Goal: Task Accomplishment & Management: Use online tool/utility

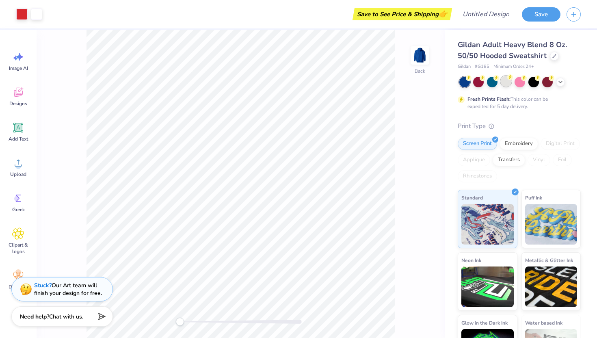
click at [501, 83] on div at bounding box center [506, 81] width 11 height 11
click at [522, 83] on div at bounding box center [520, 81] width 11 height 11
click at [558, 80] on icon at bounding box center [561, 81] width 7 height 7
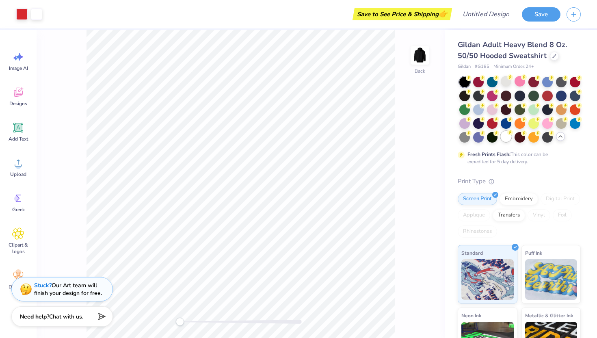
click at [510, 138] on div at bounding box center [506, 136] width 11 height 11
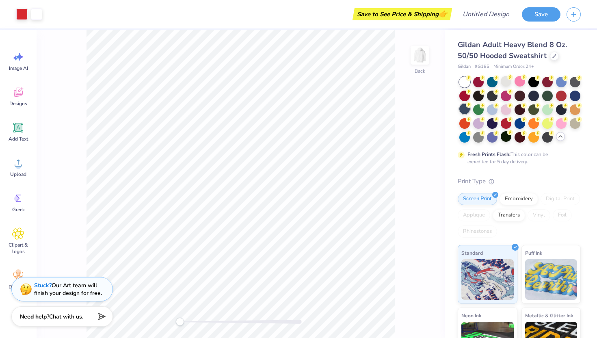
click at [464, 109] on div at bounding box center [465, 109] width 11 height 11
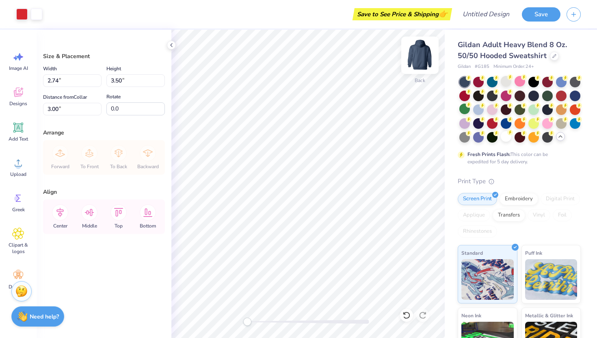
click at [429, 62] on img at bounding box center [420, 55] width 33 height 33
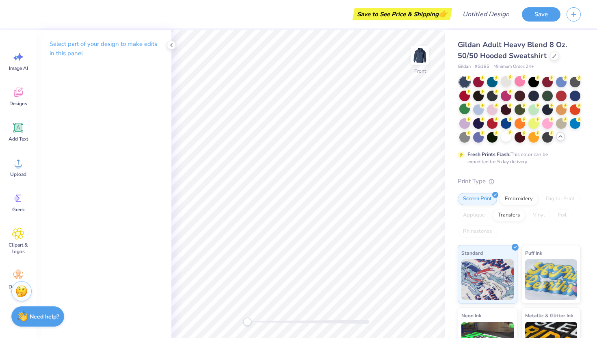
click at [428, 62] on img at bounding box center [420, 55] width 16 height 16
click at [504, 85] on div at bounding box center [506, 81] width 11 height 11
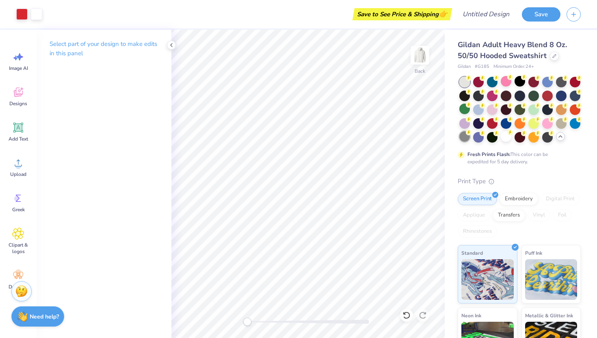
click at [463, 140] on div at bounding box center [465, 136] width 11 height 11
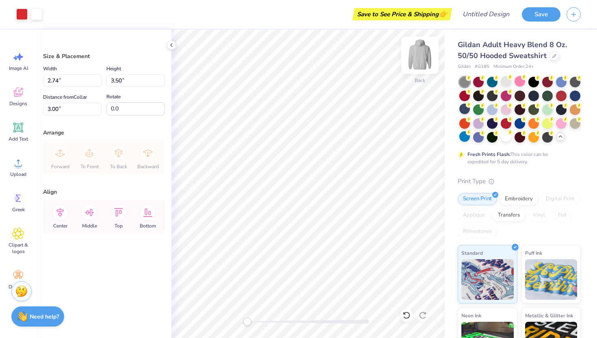
click at [419, 50] on img at bounding box center [420, 55] width 33 height 33
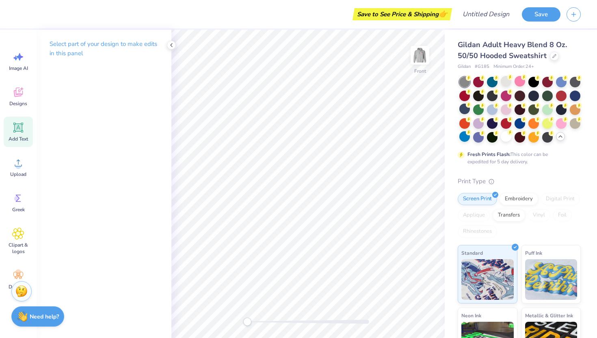
click at [23, 129] on icon at bounding box center [18, 128] width 12 height 12
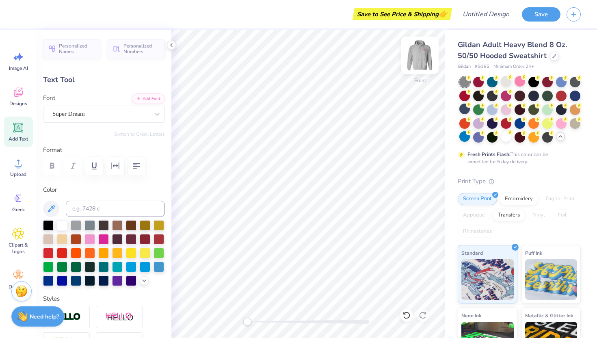
click at [422, 52] on img at bounding box center [420, 55] width 33 height 33
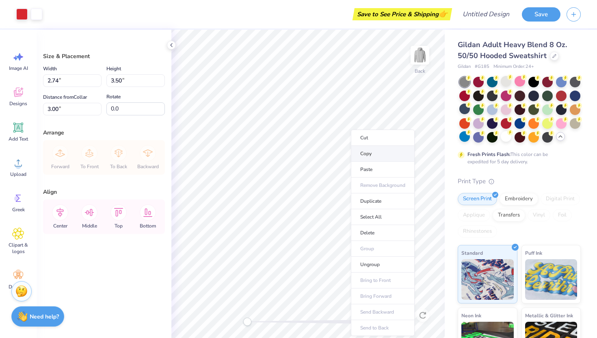
click at [368, 152] on li "Copy" at bounding box center [383, 154] width 64 height 16
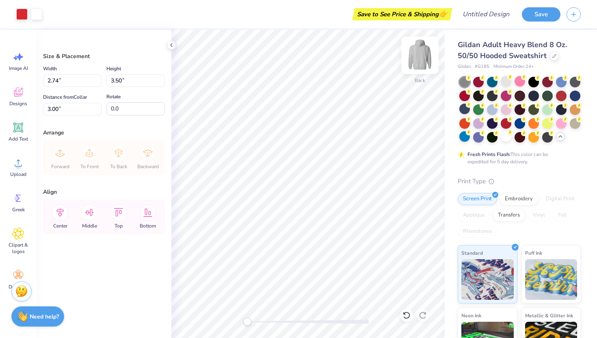
click at [417, 62] on img at bounding box center [420, 55] width 33 height 33
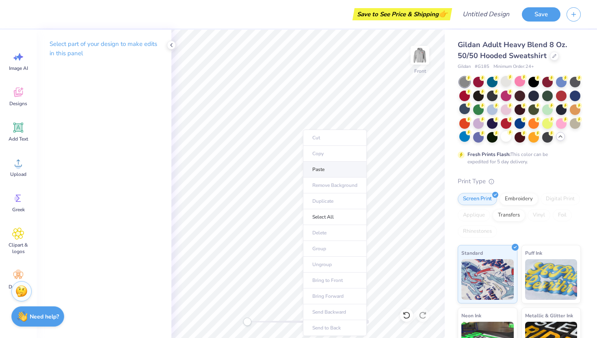
click at [322, 172] on li "Paste" at bounding box center [335, 170] width 64 height 16
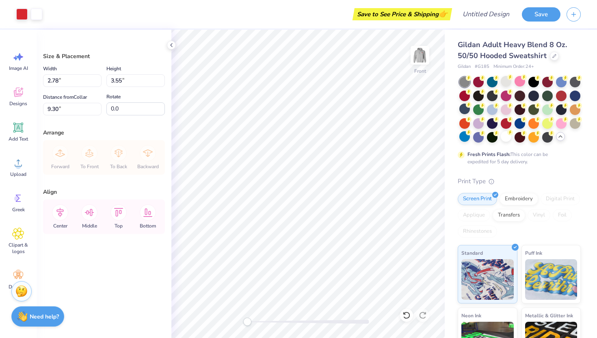
type input "6.93"
type input "8.86"
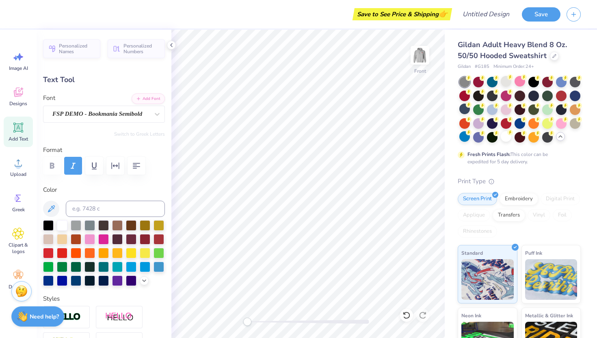
type input "11.12"
type textarea "d"
type input "1.40"
type input "1.74"
type input "10.46"
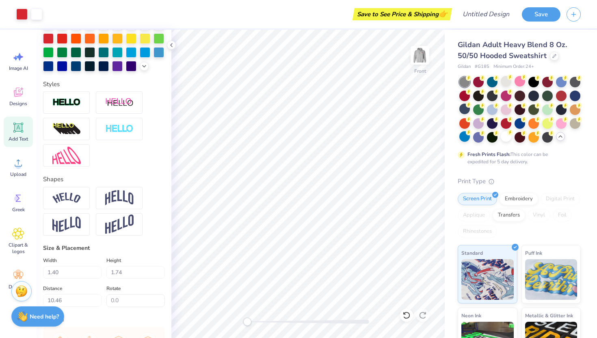
scroll to position [333, 0]
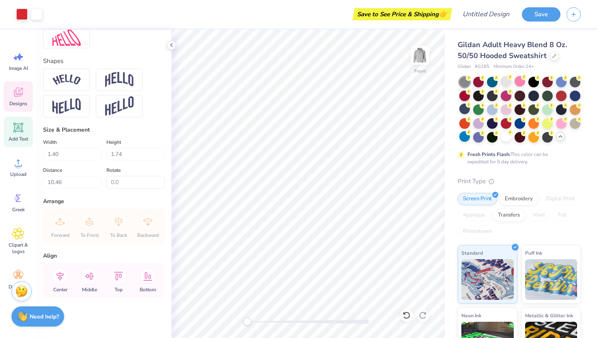
click at [15, 98] on icon at bounding box center [18, 92] width 12 height 12
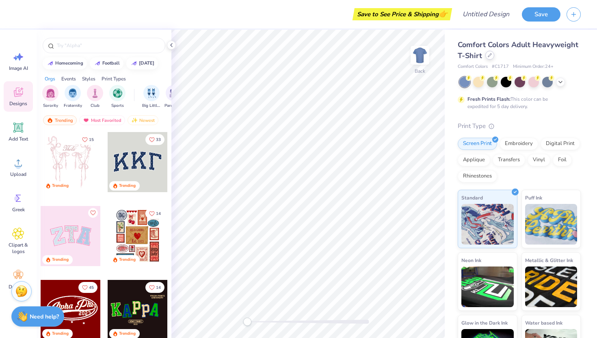
click at [490, 59] on div at bounding box center [490, 55] width 9 height 9
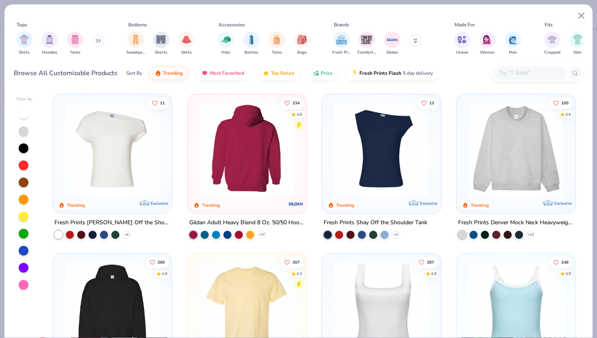
click at [256, 150] on img at bounding box center [246, 149] width 103 height 95
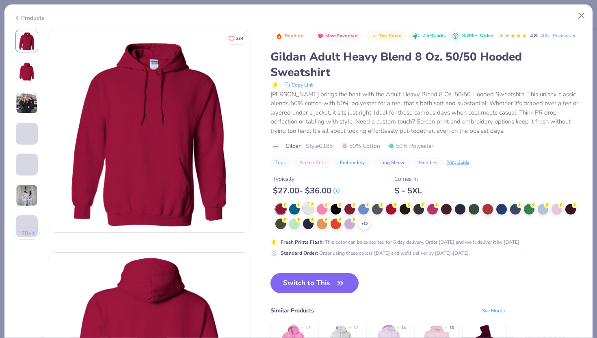
click at [311, 208] on div at bounding box center [308, 208] width 11 height 11
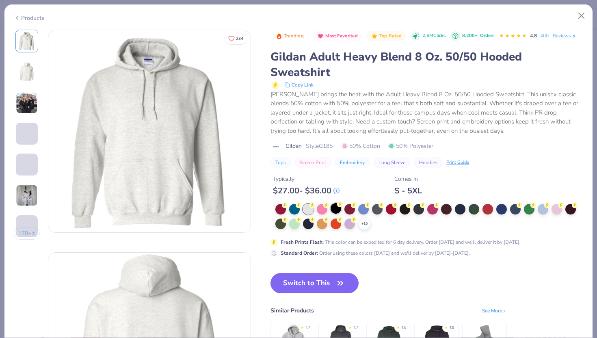
click at [334, 205] on div at bounding box center [336, 208] width 11 height 11
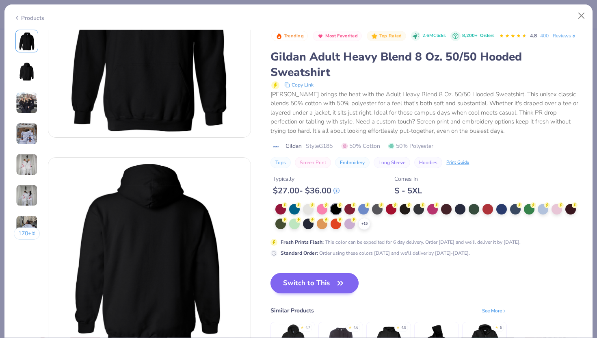
scroll to position [105, 0]
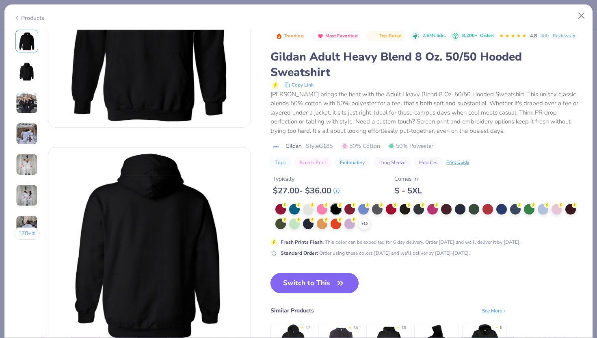
click at [294, 287] on button "Switch to This" at bounding box center [315, 283] width 88 height 20
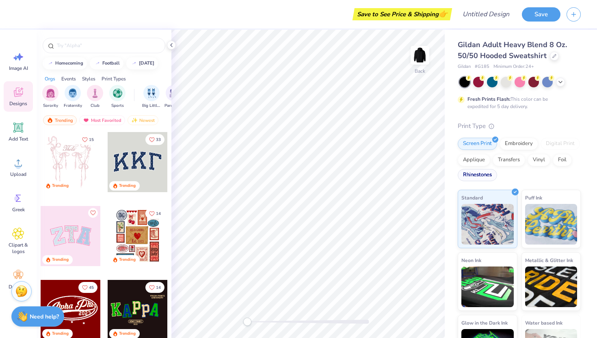
scroll to position [35, 0]
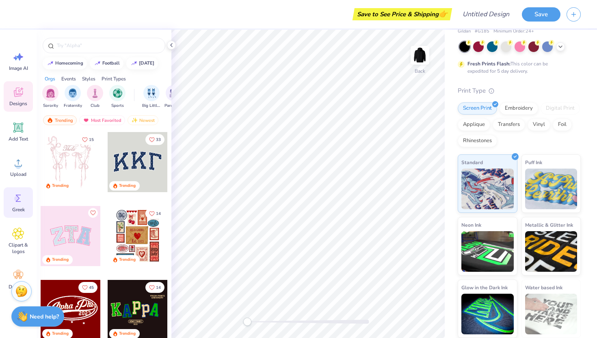
click at [18, 204] on div "Greek" at bounding box center [18, 202] width 29 height 30
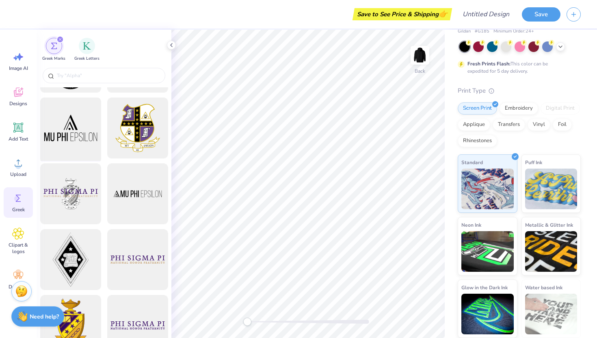
scroll to position [56, 0]
click at [67, 75] on input "text" at bounding box center [108, 76] width 104 height 8
click at [13, 100] on div "Designs" at bounding box center [18, 96] width 29 height 30
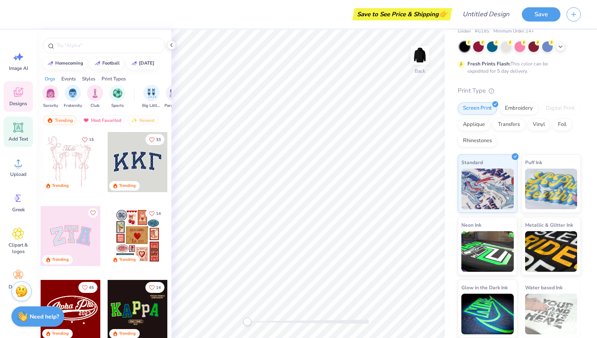
click at [24, 133] on icon at bounding box center [18, 128] width 12 height 12
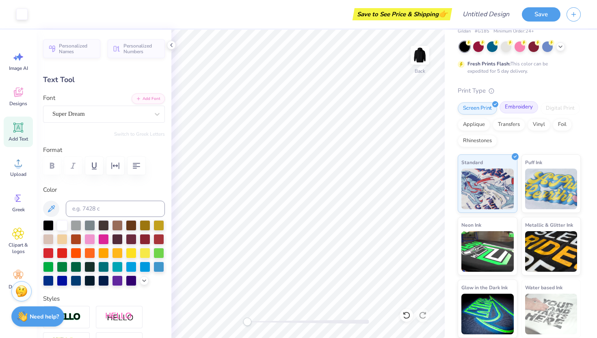
click at [515, 109] on div "Embroidery" at bounding box center [519, 107] width 39 height 12
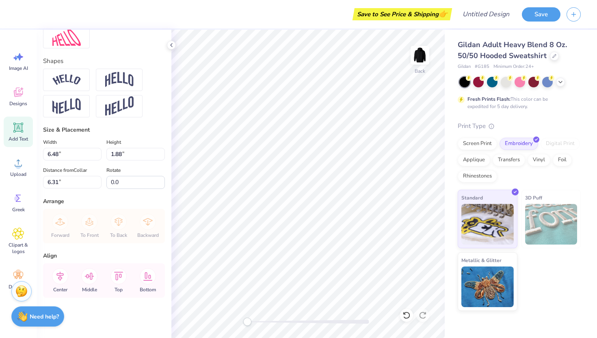
scroll to position [0, 0]
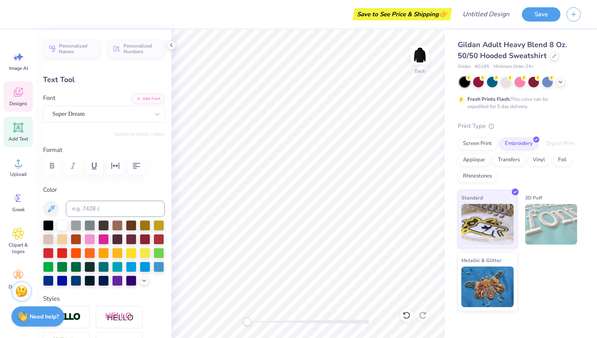
click at [18, 101] on span "Designs" at bounding box center [18, 103] width 18 height 7
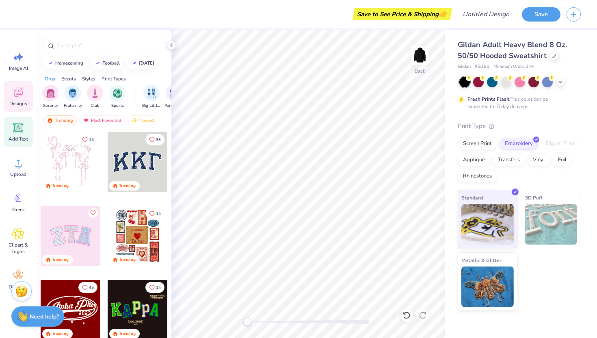
click at [11, 131] on div "Add Text" at bounding box center [18, 132] width 29 height 30
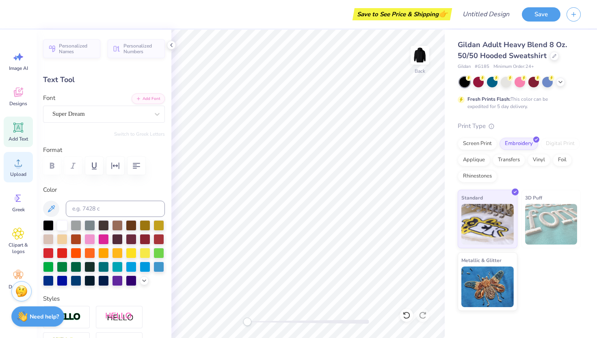
click at [12, 175] on span "Upload" at bounding box center [18, 174] width 16 height 7
click at [12, 198] on div "Greek" at bounding box center [18, 202] width 29 height 30
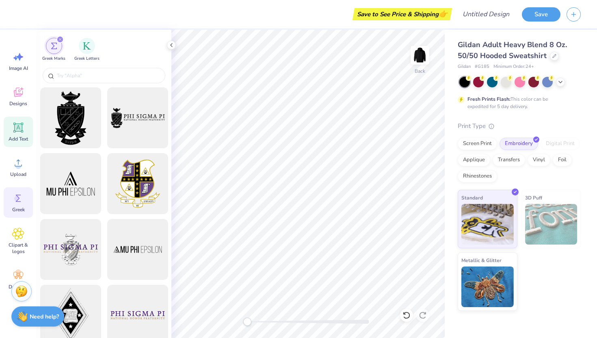
click at [16, 126] on icon at bounding box center [19, 128] width 8 height 8
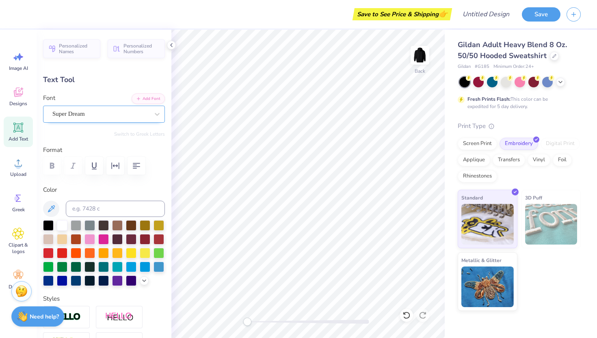
click at [82, 116] on div "Super Dream" at bounding box center [101, 114] width 98 height 13
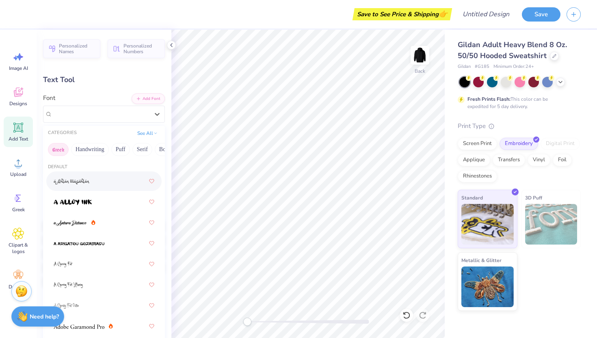
click at [62, 152] on button "Greek" at bounding box center [58, 149] width 21 height 13
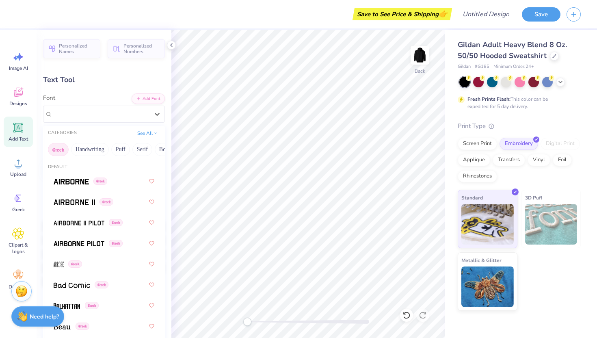
click at [95, 141] on div "Greek Handwriting Puff Serif Bold Calligraphy Retro Sans Serif Minimal Fantasy …" at bounding box center [104, 150] width 122 height 18
click at [117, 149] on button "Puff" at bounding box center [120, 149] width 19 height 13
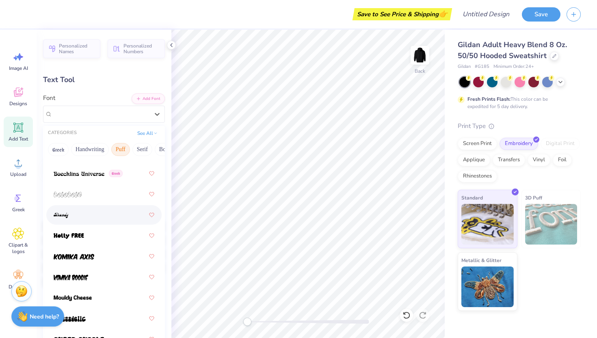
scroll to position [86, 0]
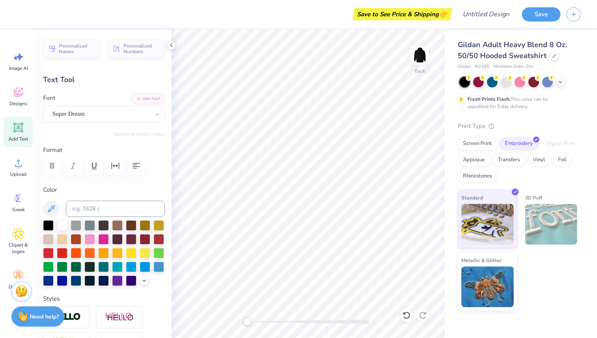
click at [136, 79] on div "Text Tool" at bounding box center [104, 79] width 122 height 11
type textarea "dsp"
type input "4.38"
type input "2.48"
type input "6.01"
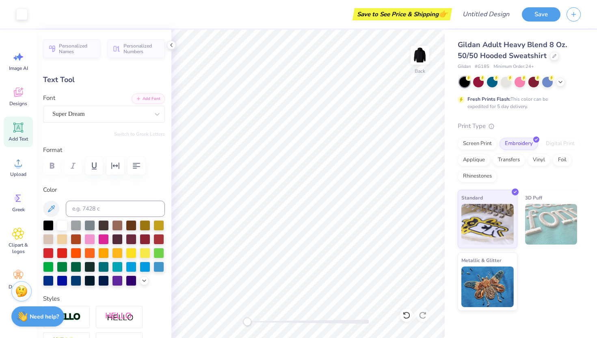
type input "6.48"
type input "1.88"
type input "6.31"
type textarea "DSP"
paste textarea "()"
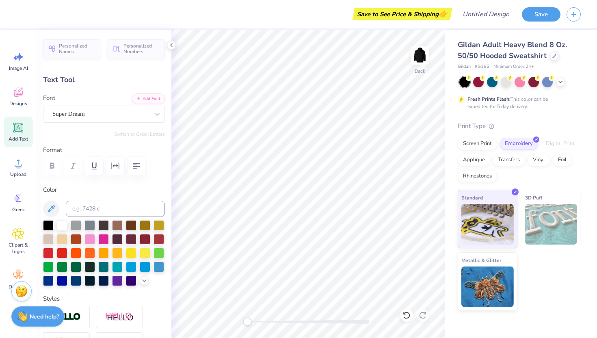
type textarea "("
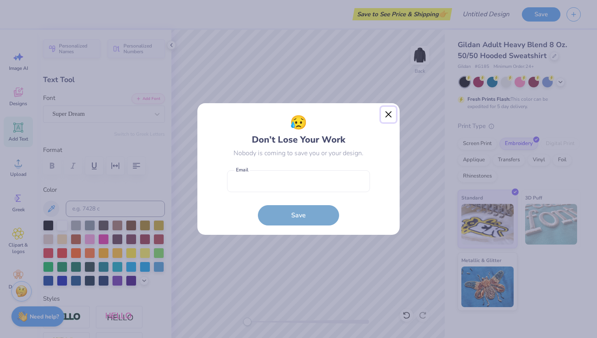
click at [388, 113] on button "Close" at bounding box center [388, 114] width 15 height 15
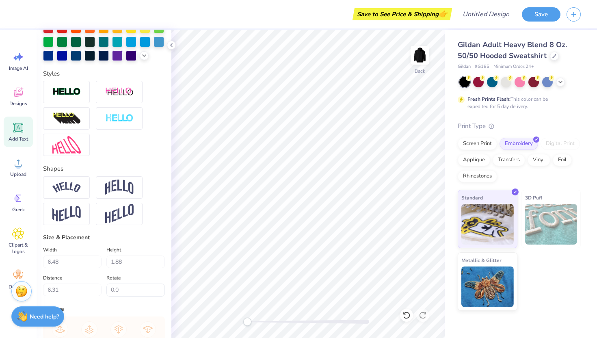
scroll to position [0, 0]
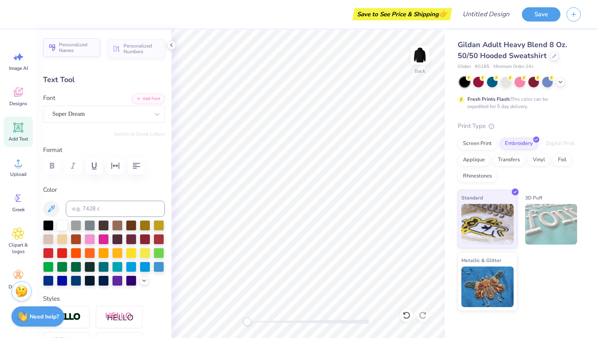
click at [71, 49] on span "Personalized Names" at bounding box center [77, 47] width 37 height 11
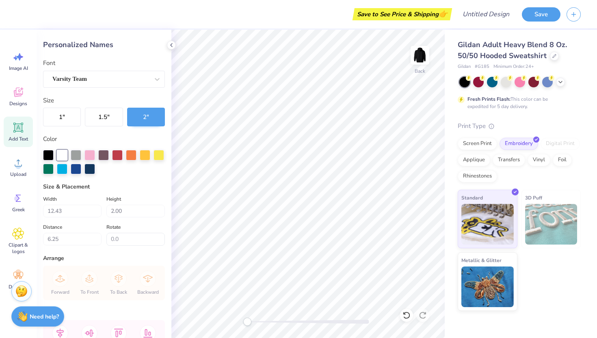
click at [15, 137] on span "Add Text" at bounding box center [19, 139] width 20 height 7
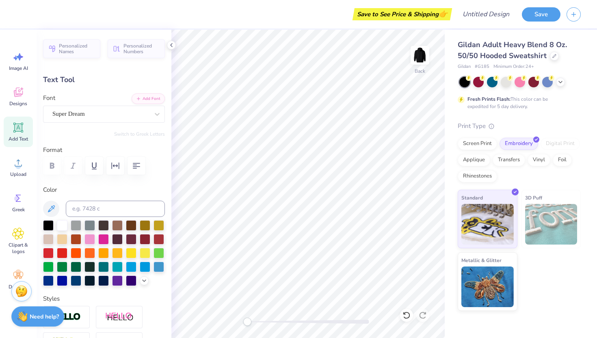
click at [12, 133] on icon at bounding box center [18, 128] width 12 height 12
click at [26, 197] on div "Greek" at bounding box center [18, 202] width 29 height 30
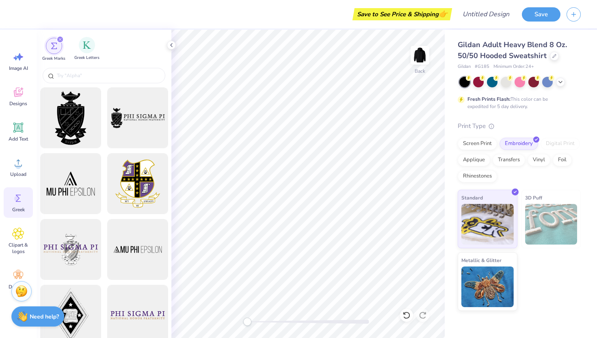
click at [87, 56] on span "Greek Letters" at bounding box center [86, 58] width 25 height 6
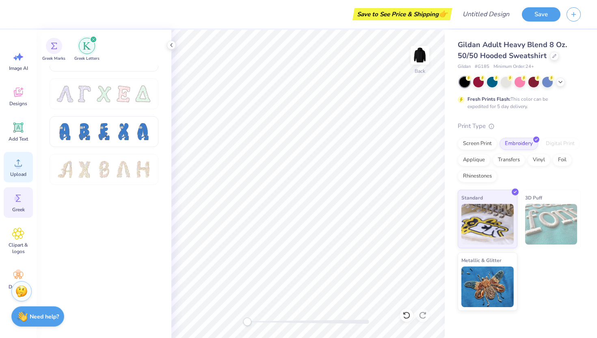
scroll to position [570, 0]
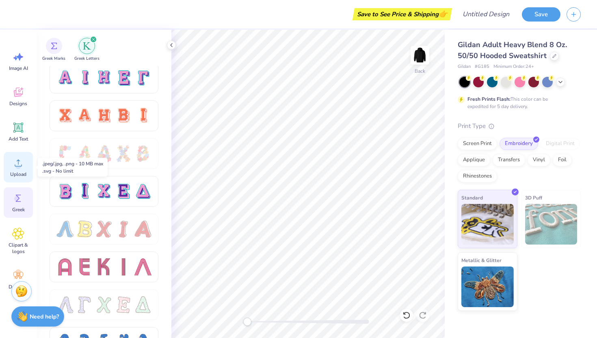
click at [26, 163] on div "Upload" at bounding box center [18, 167] width 29 height 30
click at [13, 138] on span "Add Text" at bounding box center [19, 139] width 20 height 7
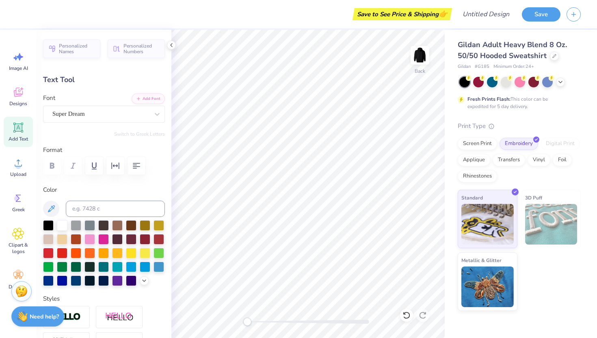
paste textarea
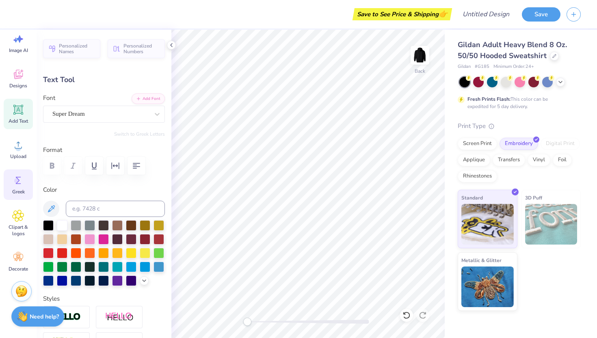
scroll to position [0, 0]
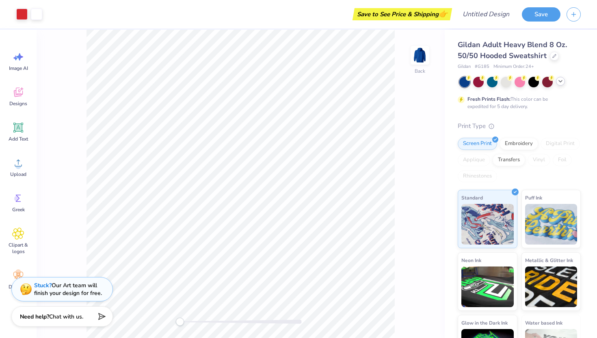
click at [562, 83] on icon at bounding box center [561, 81] width 7 height 7
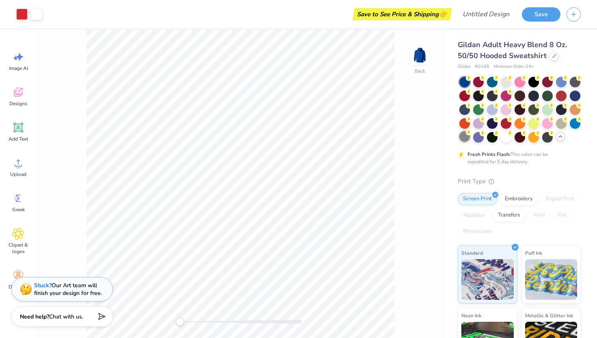
click at [467, 141] on div at bounding box center [465, 136] width 11 height 11
click at [502, 81] on div at bounding box center [506, 81] width 11 height 11
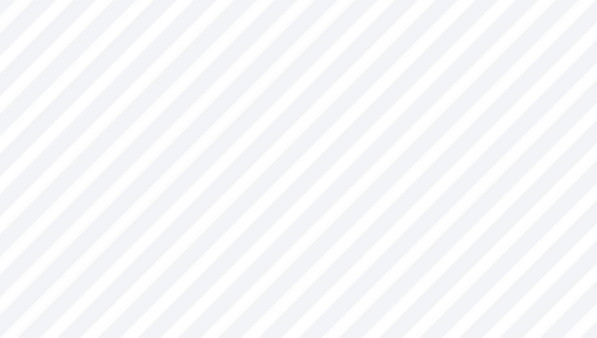
type input "0.51"
type input "0.53"
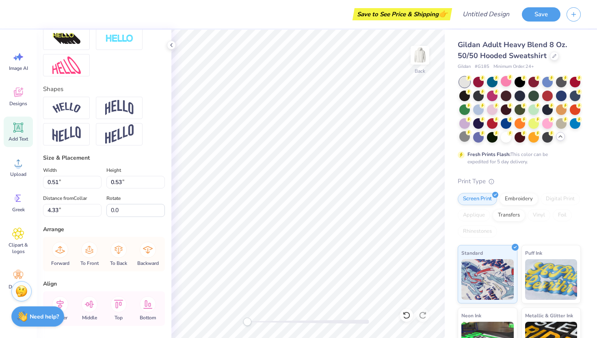
scroll to position [333, 0]
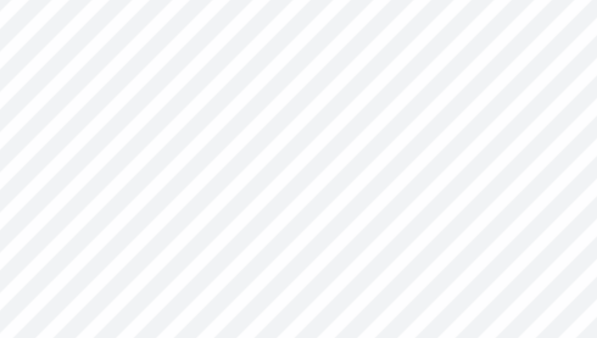
type input "0.53"
type input "0.55"
type input "4.27"
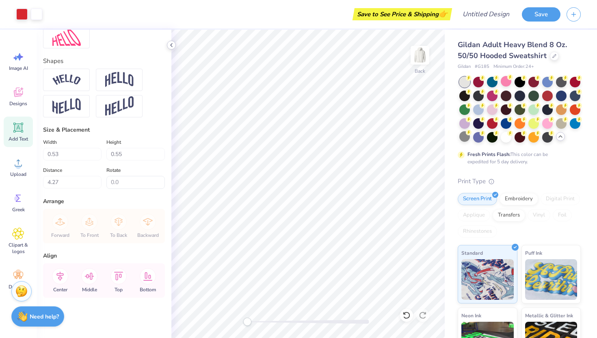
click at [172, 43] on icon at bounding box center [171, 45] width 7 height 7
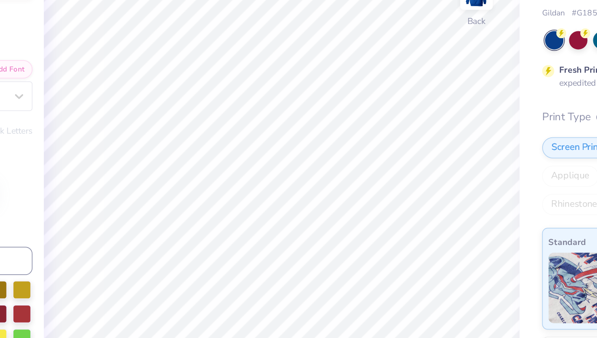
type input "4.19"
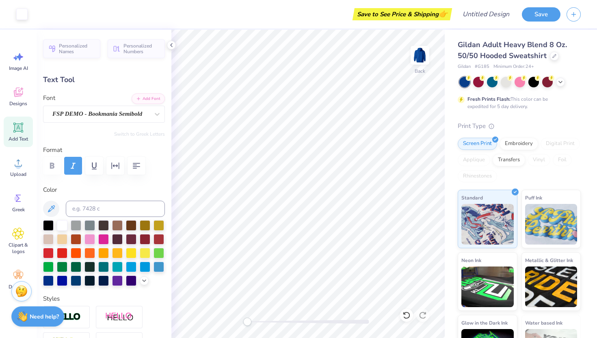
type input "0.36"
type input "0.72"
type input "4.11"
type input "0.55"
type input "0.69"
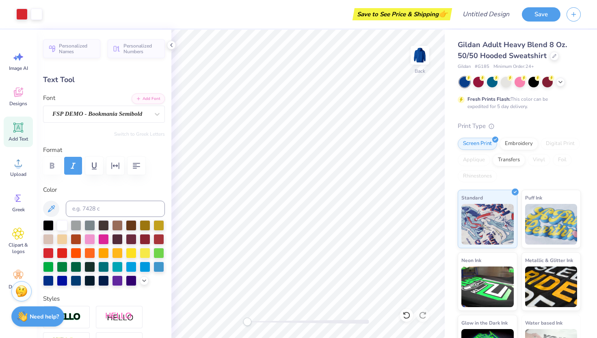
type input "4.07"
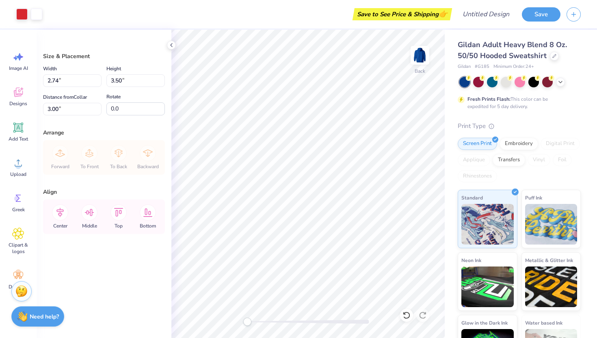
type input "7.02"
type input "8.98"
click at [449, 84] on div "Gildan Adult Heavy Blend 8 Oz. 50/50 Hooded Sweatshirt Gildan # G185 Minimum Or…" at bounding box center [521, 202] width 152 height 344
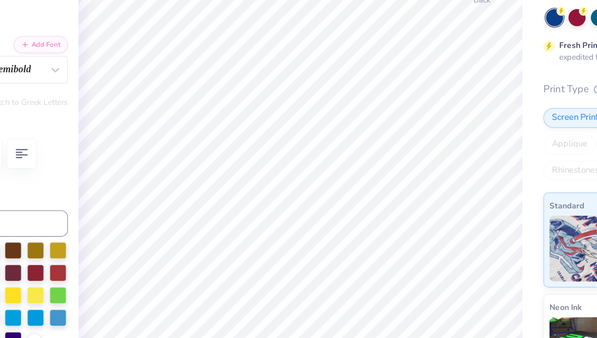
type textarea "d"
type input "1.47"
type input "1.80"
type input "5.97"
type input "1.22"
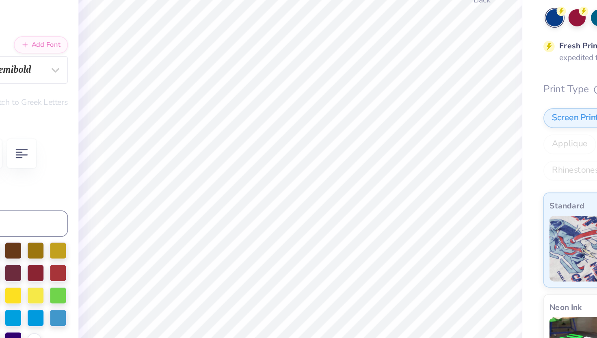
type input "1.49"
type input "6.19"
type input "1.41"
type input "1.76"
type input "5.84"
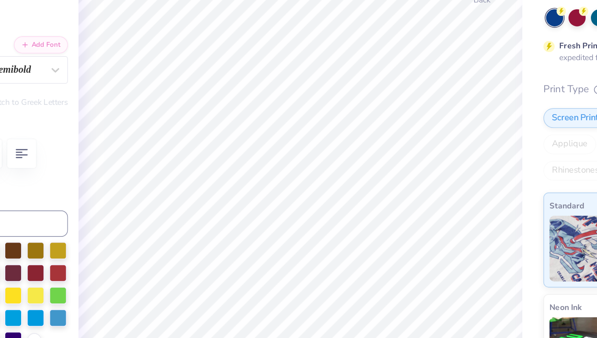
type textarea "d"
type textarea "e"
type input "1.15"
type input "1.20"
type input "6.12"
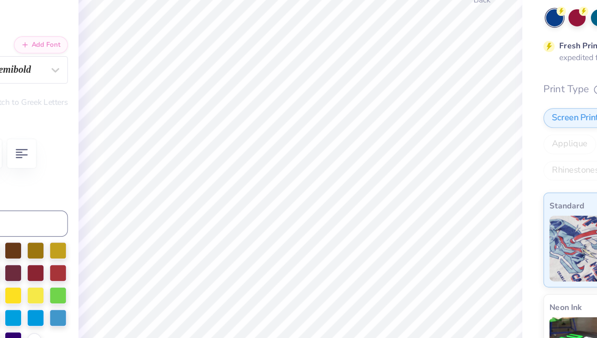
type input "0.84"
type input "0.88"
type input "6.37"
type input "1.00"
type input "1.05"
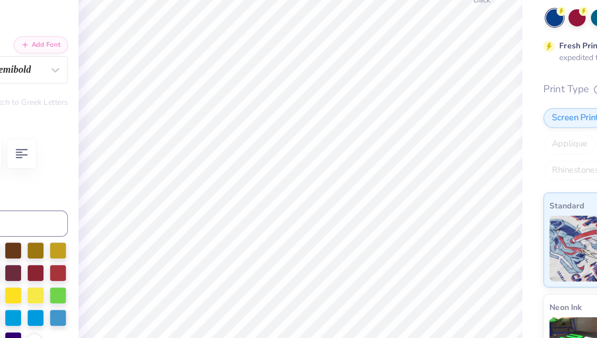
type input "6.20"
type input "0.93"
type input "1.84"
type input "5.84"
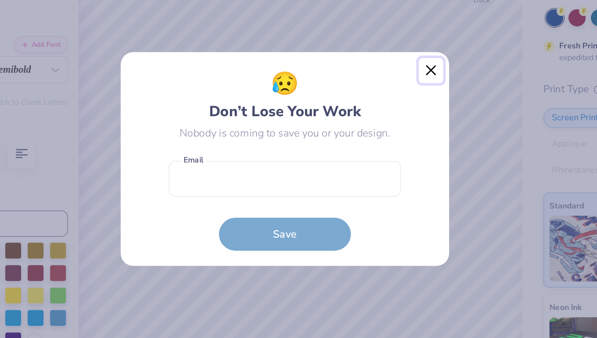
drag, startPoint x: 389, startPoint y: 113, endPoint x: 364, endPoint y: 144, distance: 39.3
click at [389, 113] on button "Close" at bounding box center [388, 114] width 15 height 15
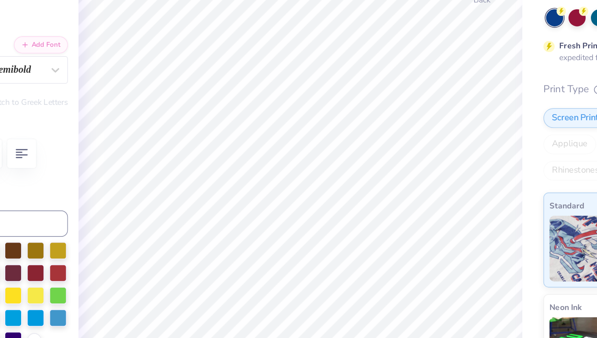
type textarea "l"
type input "0.95"
type input "1.89"
type input "5.78"
type input "0.74"
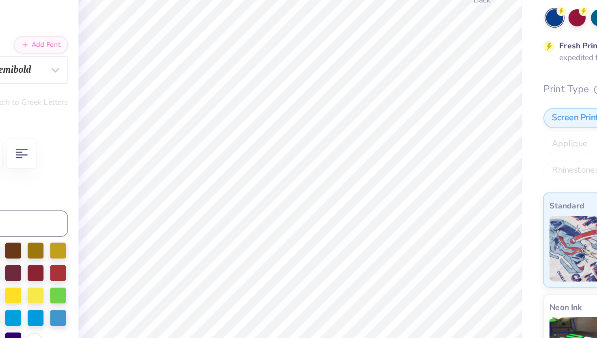
type input "1.47"
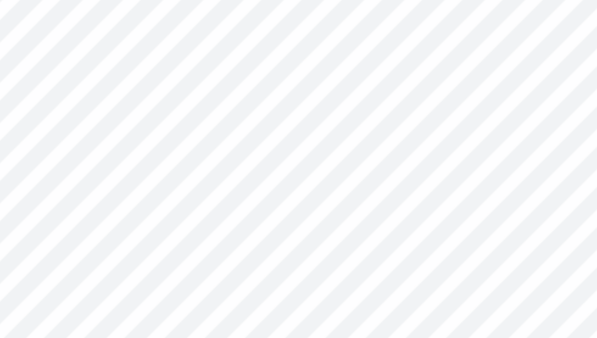
type input "6.52"
type input "0.77"
type input "1.52"
type input "6.47"
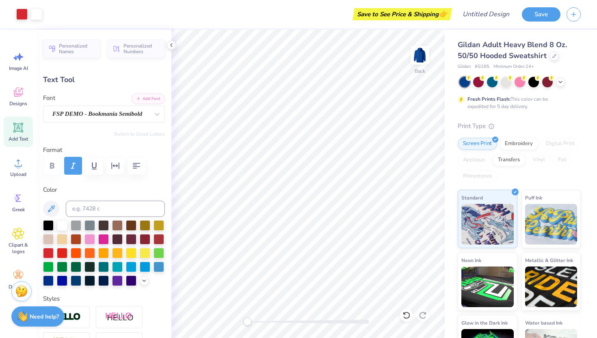
click at [100, 71] on div "Personalized Names Personalized Numbers Text Tool Add Font Font FSP DEMO - Book…" at bounding box center [104, 184] width 135 height 308
type input "1.55"
type input "1.61"
type input "8.10"
type input "0.77"
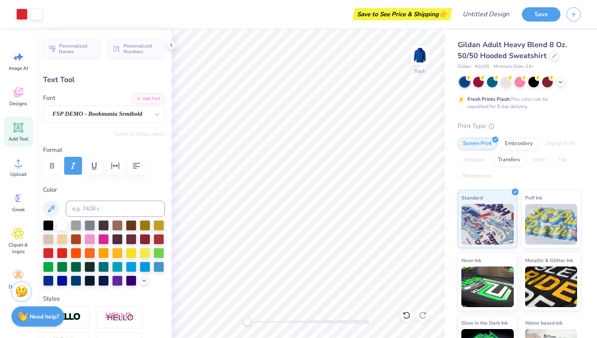
type input "1.52"
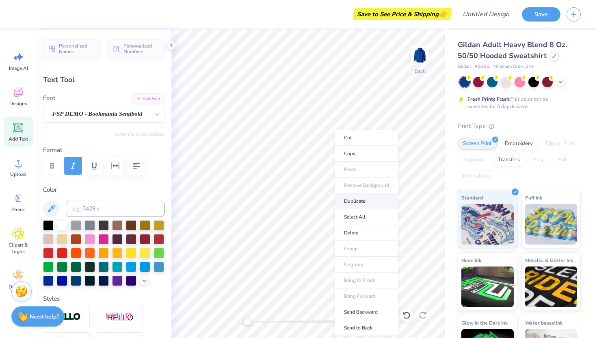
click at [360, 201] on li "Duplicate" at bounding box center [367, 201] width 64 height 16
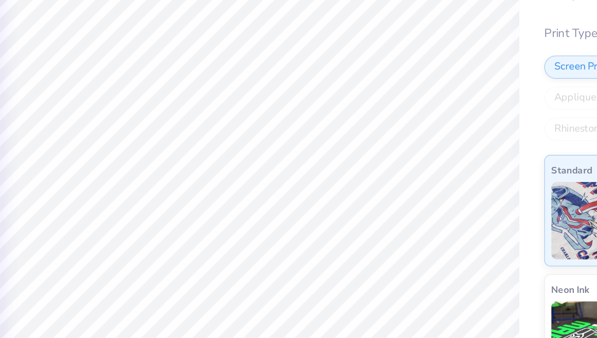
type input "6.26"
type textarea "t"
type input "0.69"
type input "1.31"
type input "6.36"
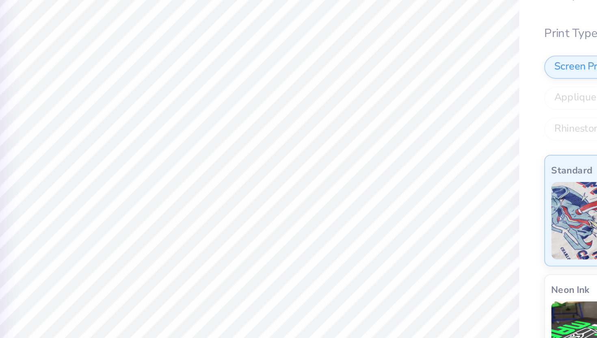
type input "0.74"
type input "1.39"
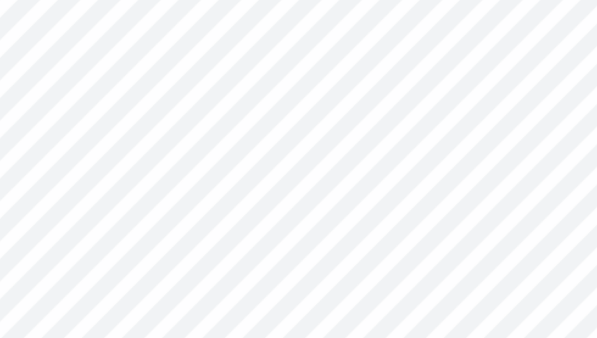
type input "1.19"
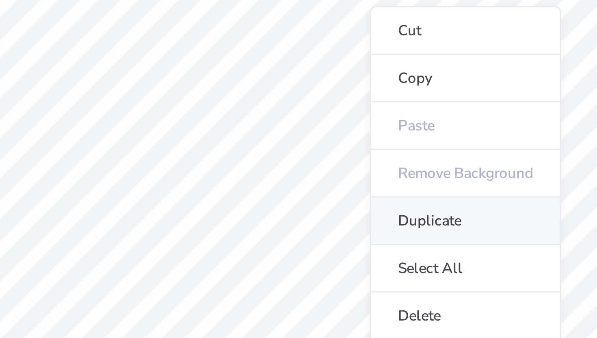
click at [377, 212] on li "Duplicate" at bounding box center [390, 205] width 64 height 16
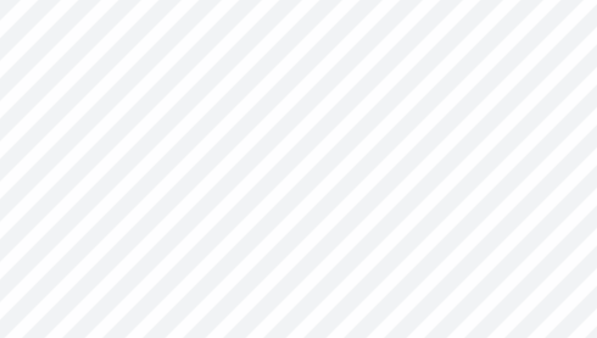
type input "6.65"
type input "1.07"
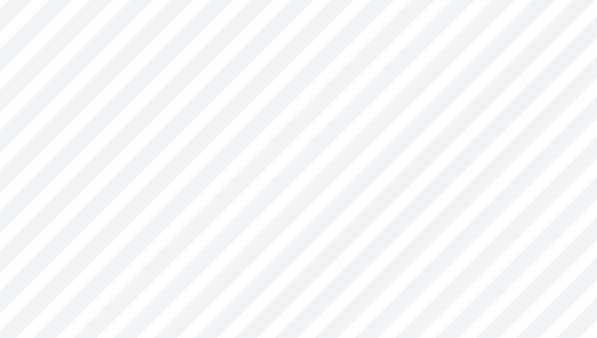
type input "1.53"
type input "1.76"
type input "7.72"
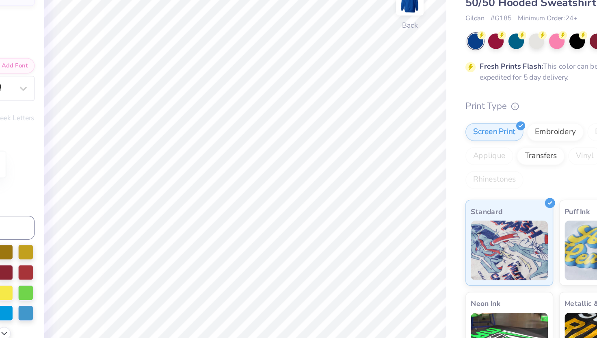
type textarea "s"
type input "1.19"
type input "8.16"
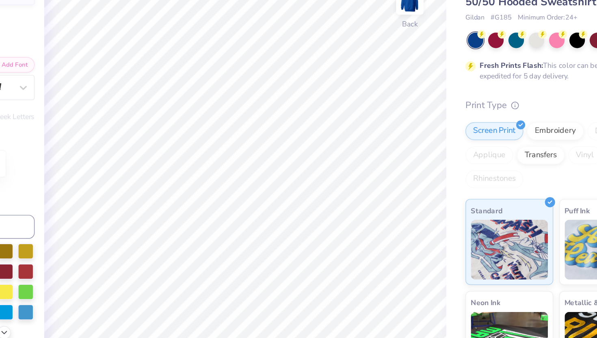
type textarea "i"
type input "1.55"
type input "1.61"
type input "8.10"
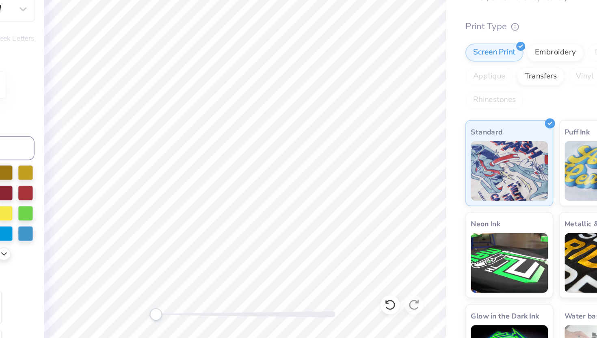
type textarea "m"
type textarea "g"
type textarea "m"
click at [449, 147] on div "Gildan Adult Heavy Blend 8 Oz. 50/50 Hooded Sweatshirt Gildan # G185 Minimum Or…" at bounding box center [521, 202] width 152 height 344
type input "1.10"
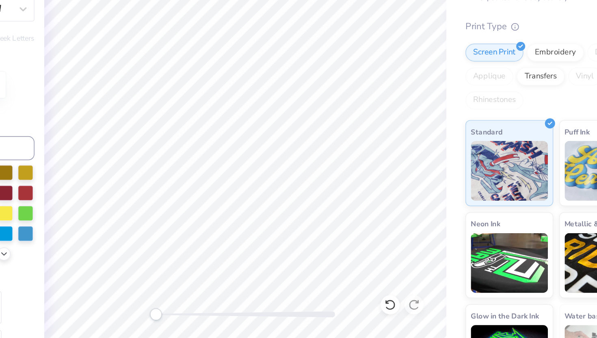
type input "1.20"
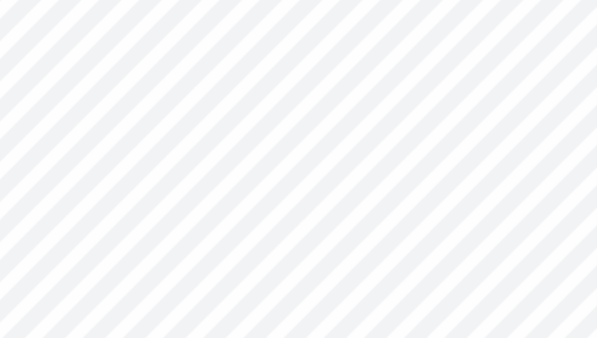
type input "8.01"
type input "0.87"
type input "1.71"
type input "7.84"
type input "1.10"
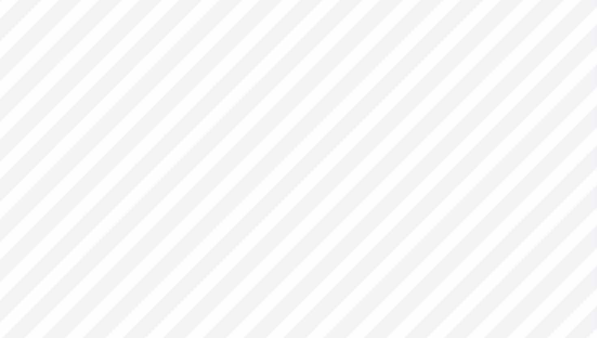
type input "1.20"
type input "7.87"
type input "2.16"
type input "1.16"
type input "8.32"
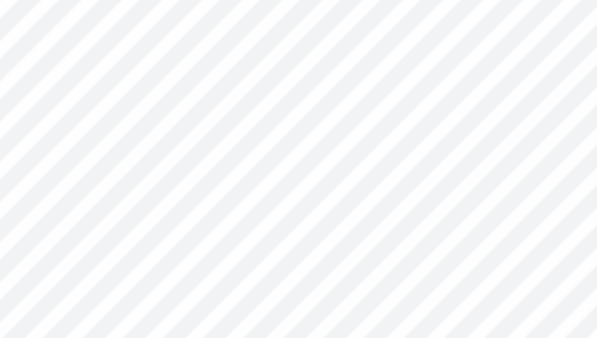
type input "1.19"
type input "8.31"
type input "1.55"
type input "1.61"
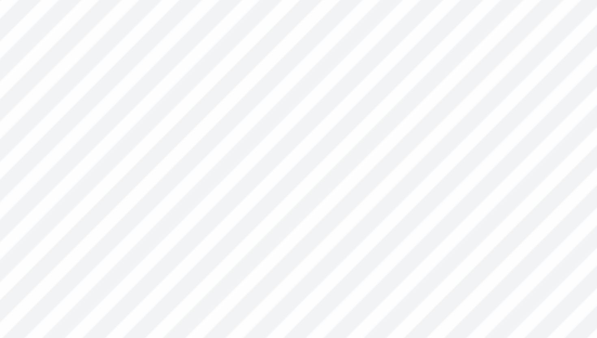
type input "10.36"
type input "0.87"
type input "1.71"
type input "9.98"
type input "1.55"
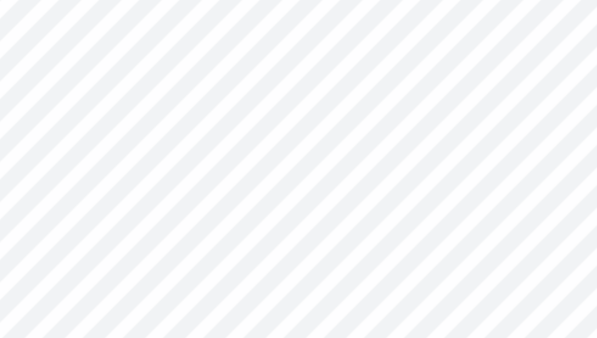
type input "1.61"
type input "10.08"
type input "0.87"
type input "1.71"
type input "9.93"
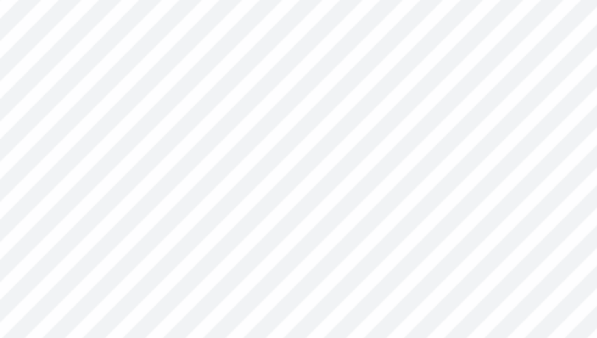
type input "0.92"
type input "1.81"
type input "9.83"
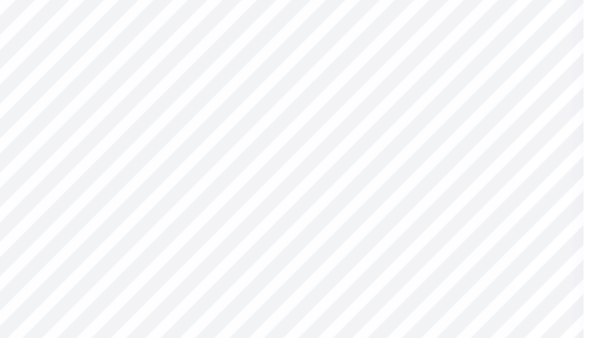
type input "2.16"
type input "1.16"
type input "8.32"
type input "1.96"
type input "1.05"
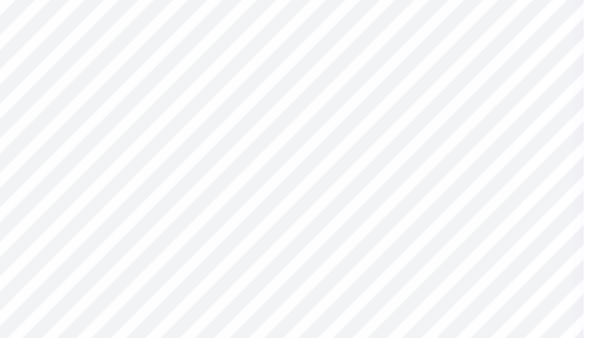
type input "8.43"
type input "1.07"
type input "6.65"
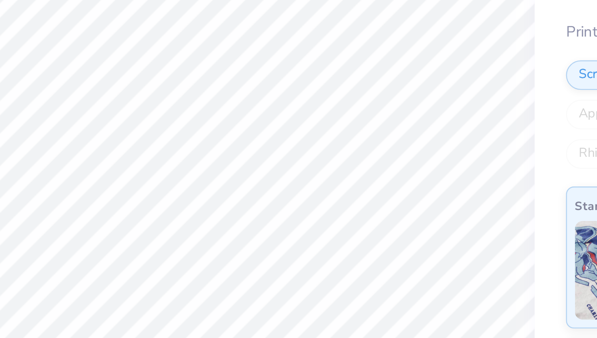
type input "1.55"
type input "1.61"
type input "10.08"
type input "1.37"
type input "1.42"
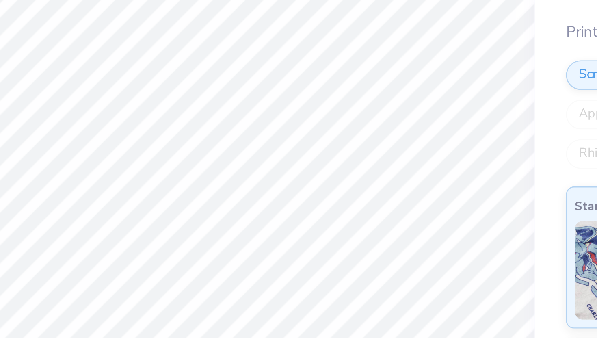
type input "10.13"
type input "0.92"
type input "1.81"
type input "9.83"
type input "0.80"
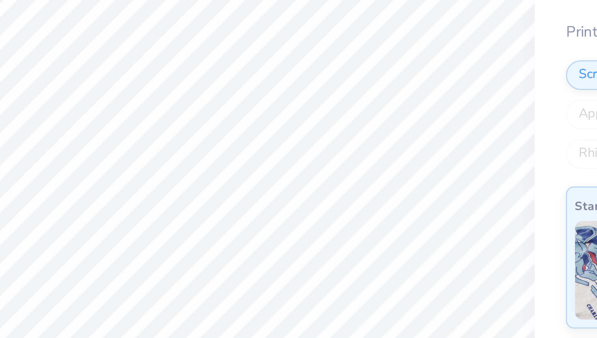
type input "1.58"
type input "9.93"
type input "0.89"
type input "1.75"
type input "9.76"
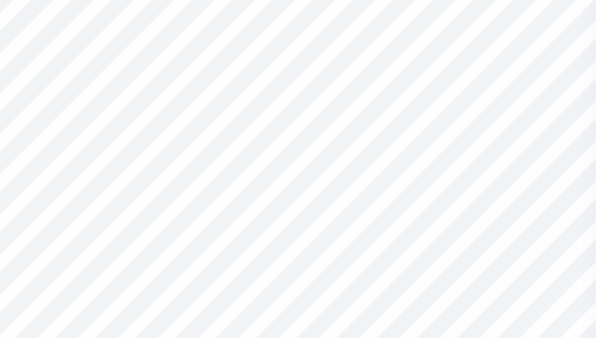
type input "0.81"
type input "1.60"
type input "9.93"
type input "1.37"
type input "1.42"
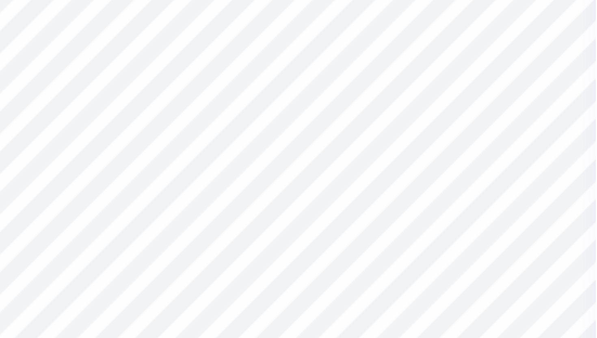
type input "10.13"
type input "1.09"
type input "1.13"
type input "10.22"
type input "1.13"
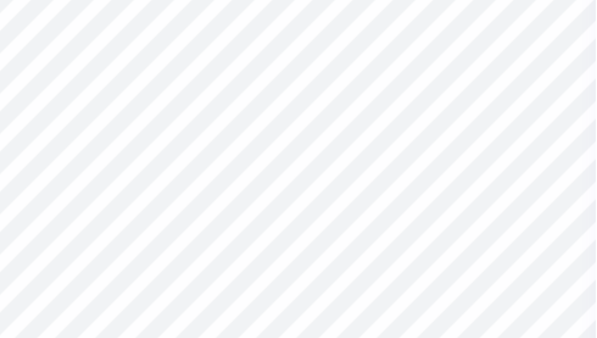
type input "1.17"
type input "10.18"
type input "0.81"
type input "1.60"
type input "9.93"
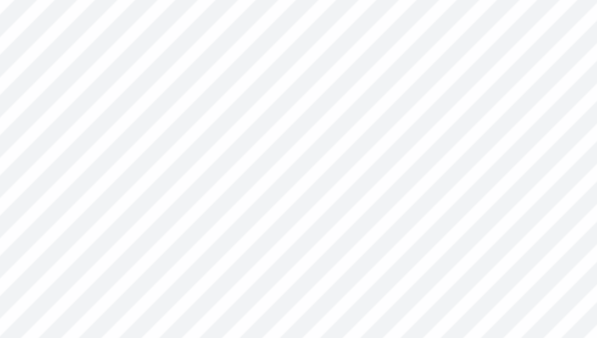
type input "1.13"
type input "1.17"
type input "10.18"
type input "1.22"
type input "1.26"
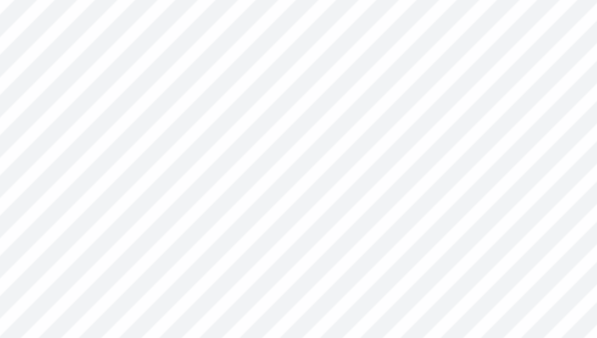
type input "10.15"
type input "0.81"
type input "1.60"
type input "9.93"
type input "0.87"
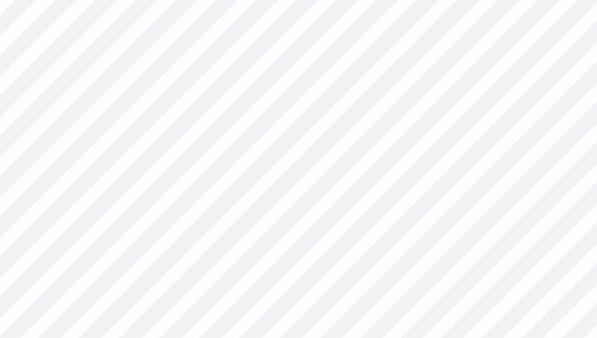
type input "1.71"
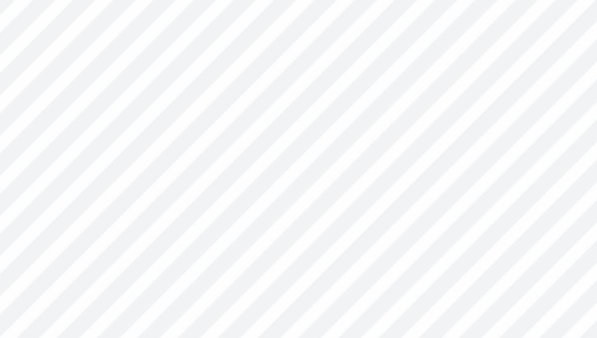
type input "9.93"
type input "0.78"
type input "1.53"
type input "9.68"
type input "1.22"
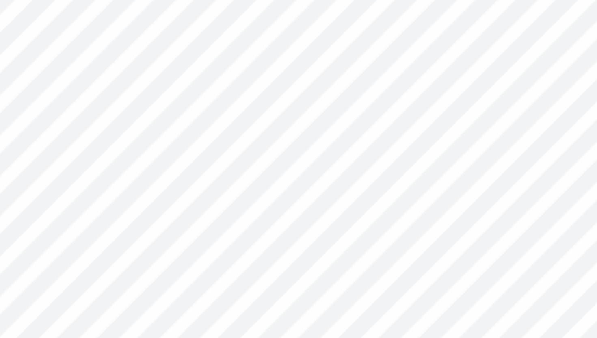
type input "1.26"
type input "10.15"
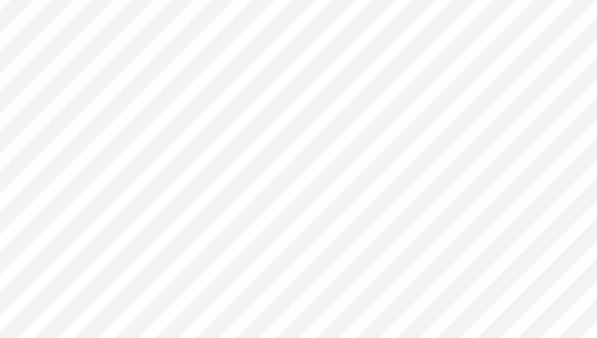
type input "0.78"
type input "1.53"
type input "9.93"
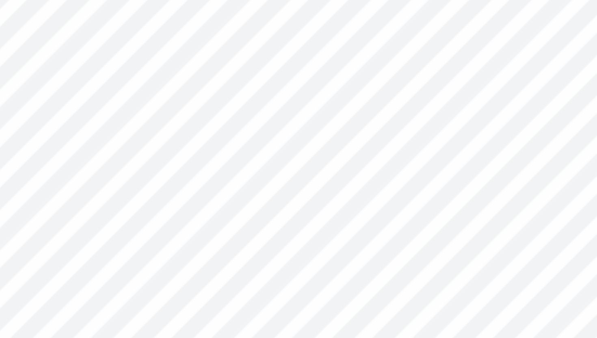
type input "10.22"
type input "10.21"
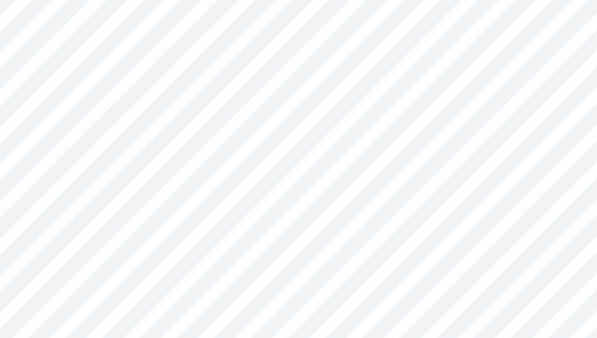
type input "9.93"
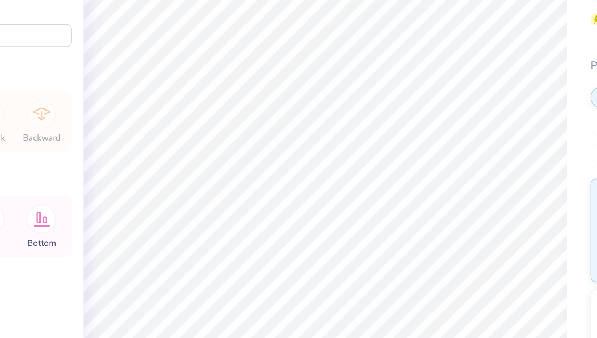
type input "3.86"
type input "4.92"
type input "3.45"
type input "3.53"
type input "4.50"
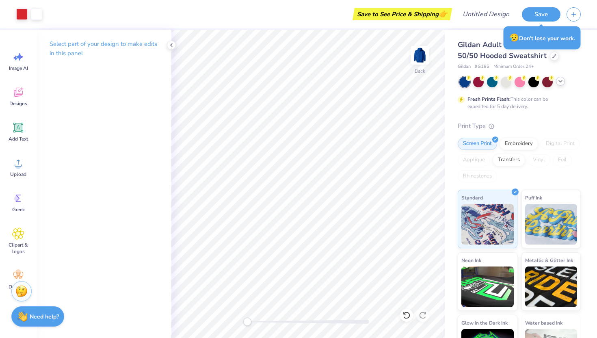
click at [562, 82] on icon at bounding box center [561, 81] width 7 height 7
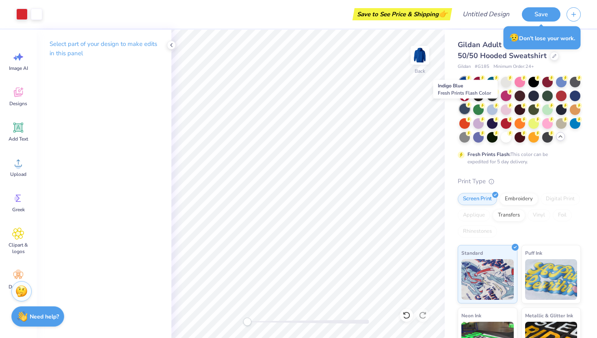
click at [465, 113] on div at bounding box center [465, 109] width 11 height 11
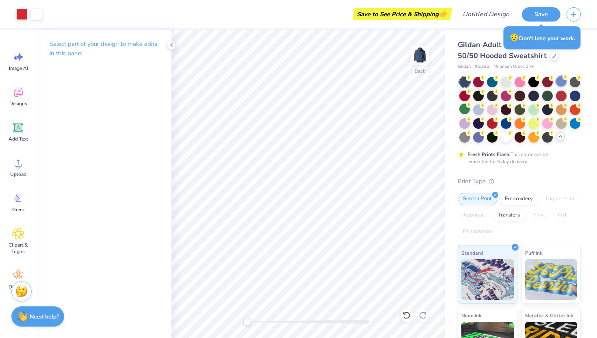
click at [561, 85] on div at bounding box center [561, 81] width 11 height 11
click at [462, 138] on div at bounding box center [465, 136] width 11 height 11
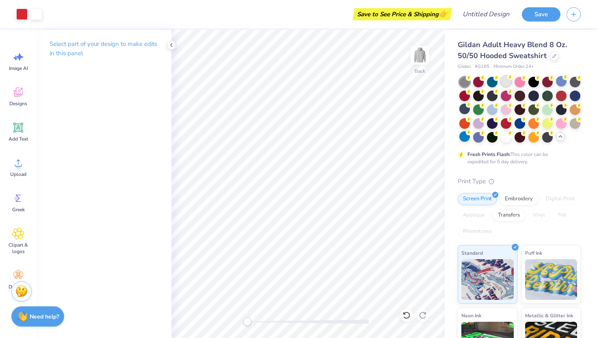
click at [508, 82] on div at bounding box center [506, 81] width 11 height 11
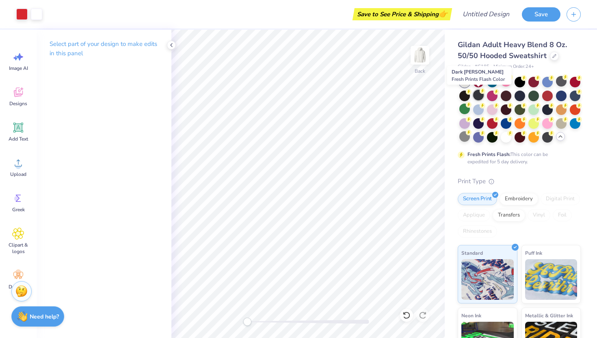
click at [478, 96] on div at bounding box center [478, 95] width 11 height 11
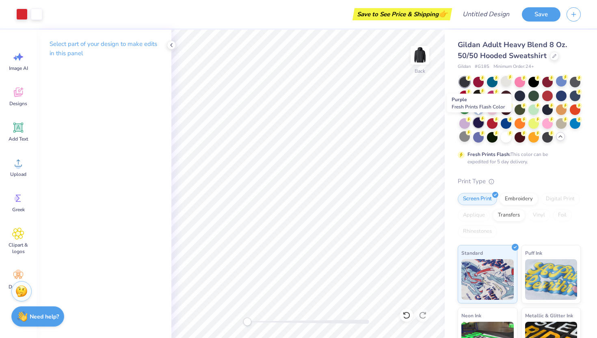
click at [476, 121] on div at bounding box center [478, 122] width 11 height 11
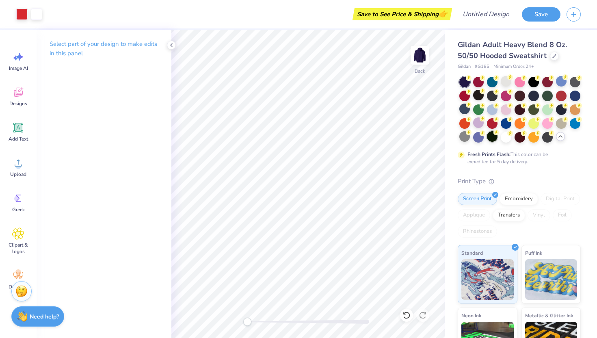
click at [490, 138] on div at bounding box center [492, 136] width 11 height 11
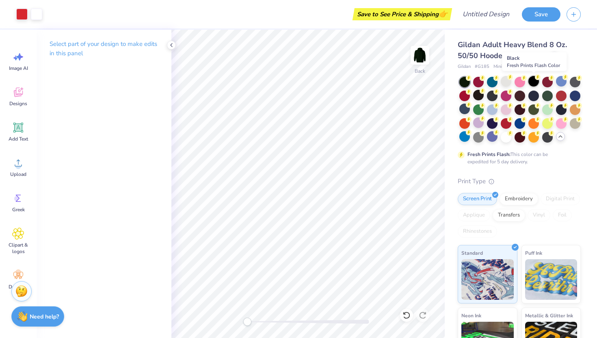
click at [533, 81] on div at bounding box center [534, 81] width 11 height 11
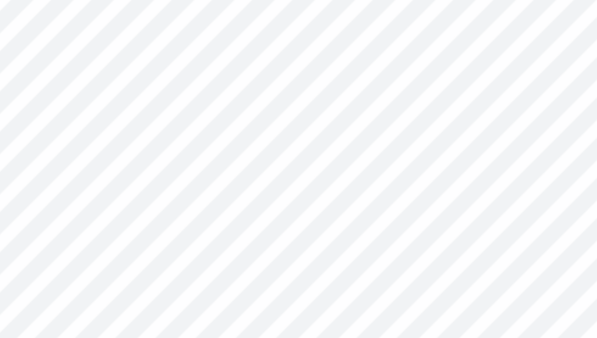
type input "0.67"
type input "1.03"
type input "6.22"
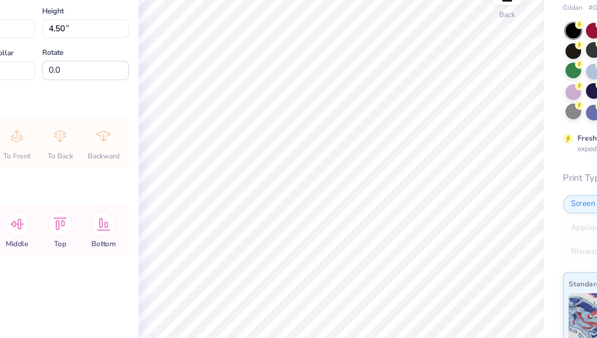
type input "4.65"
type input "5.11"
type input "6.51"
type input "2.64"
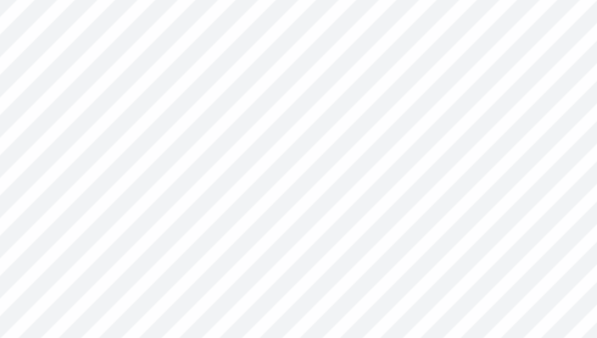
type input "6.50"
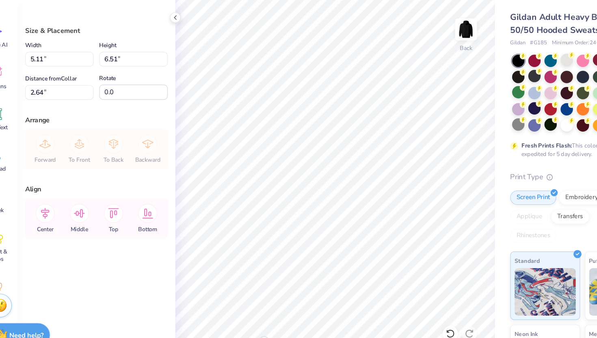
type input "3.25"
type input "3.83"
type input "4.88"
type input "3.76"
click at [447, 120] on div "Gildan Adult Heavy Blend 8 Oz. 50/50 Hooded Sweatshirt Gildan # G185 Minimum Or…" at bounding box center [521, 229] width 152 height 399
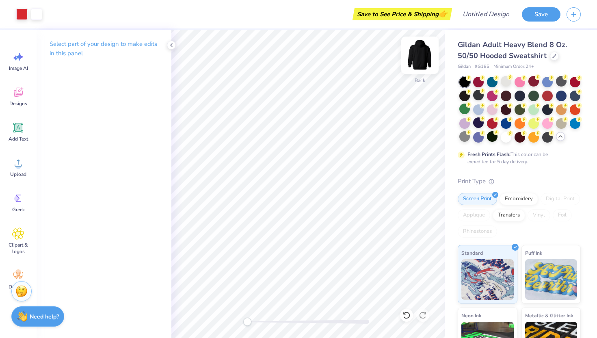
click at [415, 50] on img at bounding box center [420, 55] width 33 height 33
click at [23, 131] on icon at bounding box center [18, 128] width 12 height 12
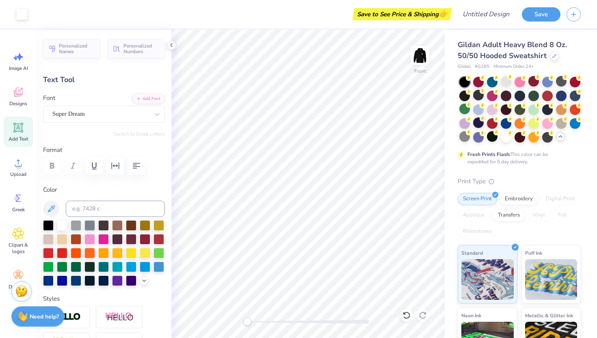
type input "8.77"
paste textarea "()"
type textarea "("
paste textarea ""DSP""
paste textarea "()"
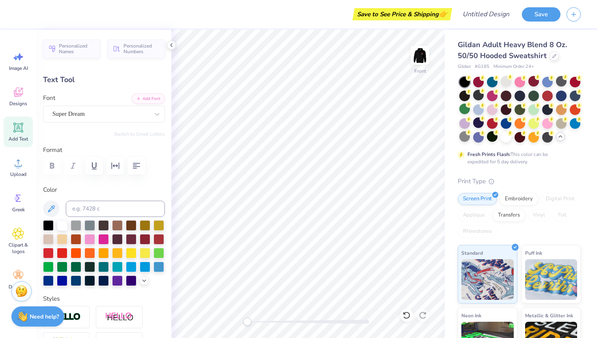
type textarea "()"
click at [132, 108] on div "Super Dream" at bounding box center [101, 114] width 98 height 13
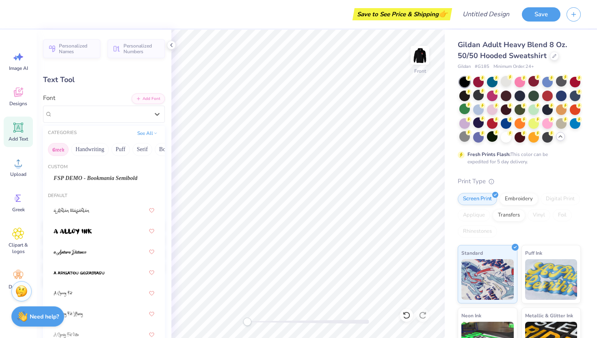
click at [56, 151] on button "Greek" at bounding box center [58, 149] width 21 height 13
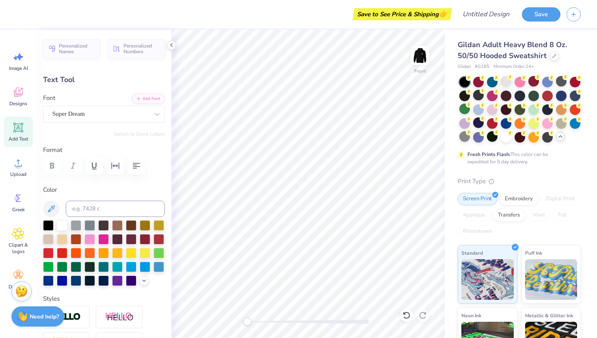
click at [100, 78] on div "Text Tool" at bounding box center [104, 79] width 122 height 11
click at [20, 200] on icon at bounding box center [18, 198] width 12 height 12
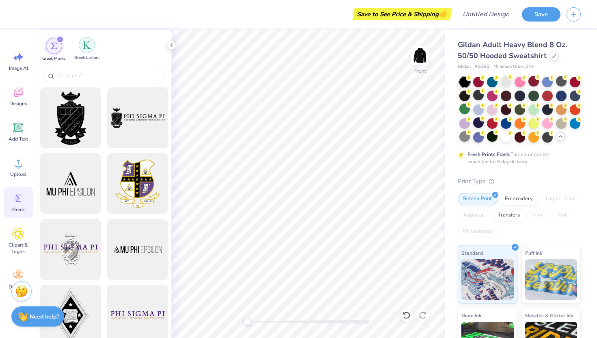
click at [86, 49] on img "filter for Greek Letters" at bounding box center [87, 45] width 8 height 8
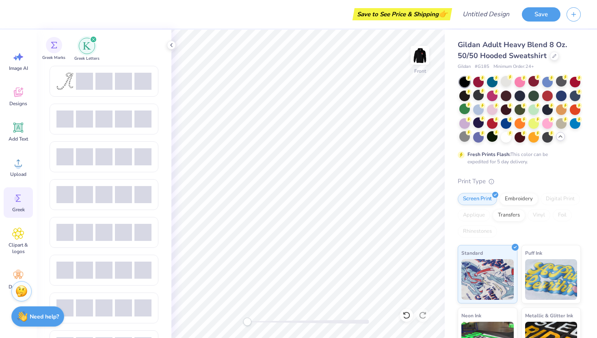
click at [59, 55] on span "Greek Marks" at bounding box center [53, 58] width 23 height 6
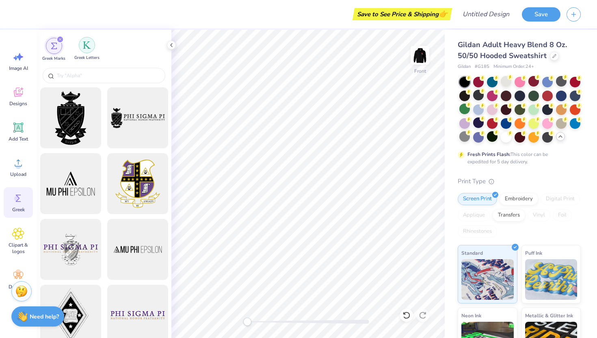
click at [85, 52] on div "filter for Greek Letters" at bounding box center [87, 45] width 16 height 16
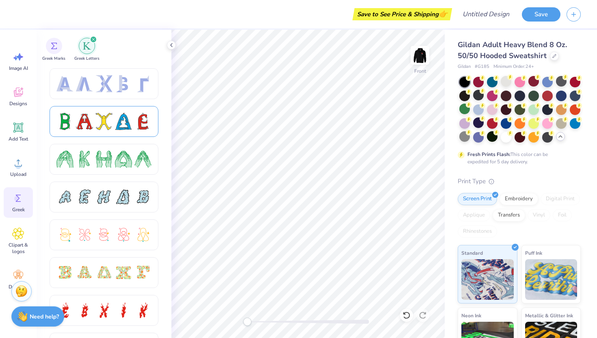
scroll to position [76, 0]
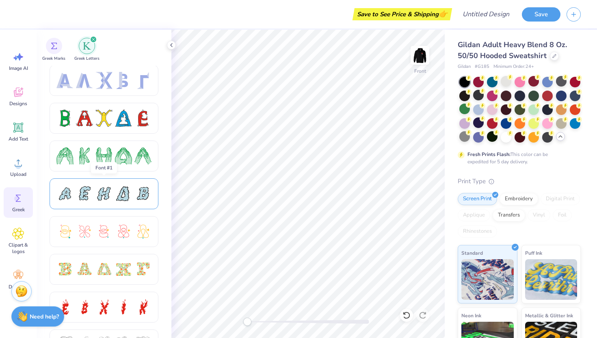
click at [96, 197] on div at bounding box center [104, 193] width 17 height 17
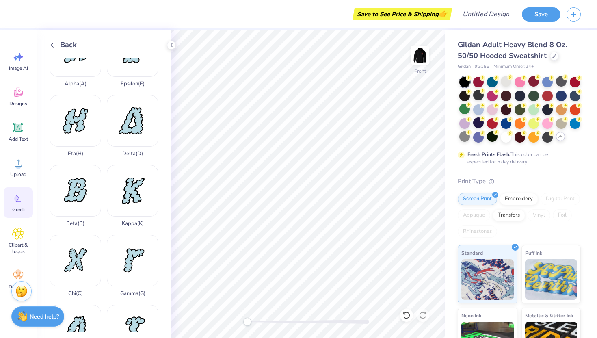
scroll to position [0, 0]
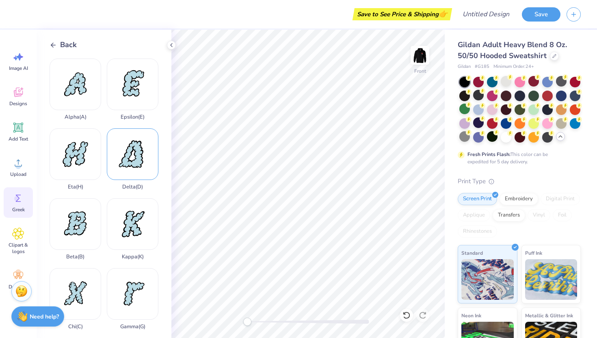
click at [130, 159] on div "Delta ( D )" at bounding box center [133, 159] width 52 height 62
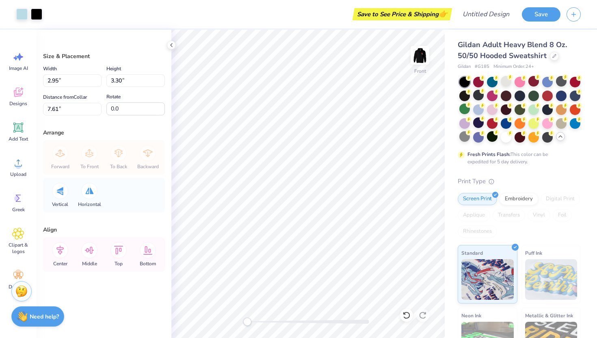
type input "2.95"
type input "3.30"
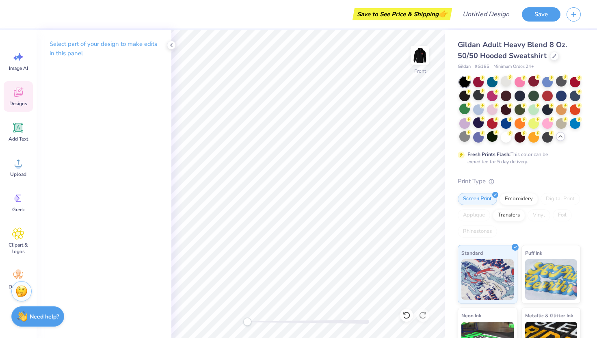
click at [9, 89] on div "Designs" at bounding box center [18, 96] width 29 height 30
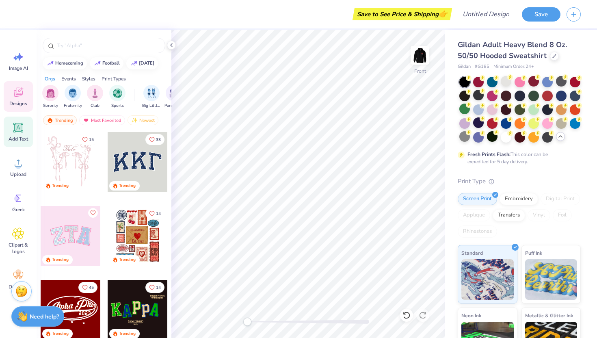
click at [27, 129] on div "Add Text" at bounding box center [18, 132] width 29 height 30
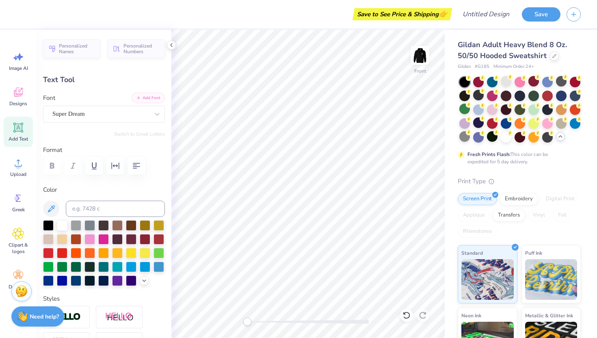
click at [142, 99] on button "Add Font" at bounding box center [148, 98] width 33 height 11
click at [323, 170] on ul "Cut Copy Paste Remove Background Duplicate Select All Delete Group Ungroup Brin…" at bounding box center [331, 233] width 64 height 206
click at [319, 168] on ul "Cut Copy Paste Remove Background Duplicate Select All Delete Group Ungroup Brin…" at bounding box center [328, 233] width 64 height 206
click at [304, 172] on ul "Cut Copy Paste Remove Background Duplicate Select All Delete Group Ungroup Brin…" at bounding box center [323, 233] width 64 height 206
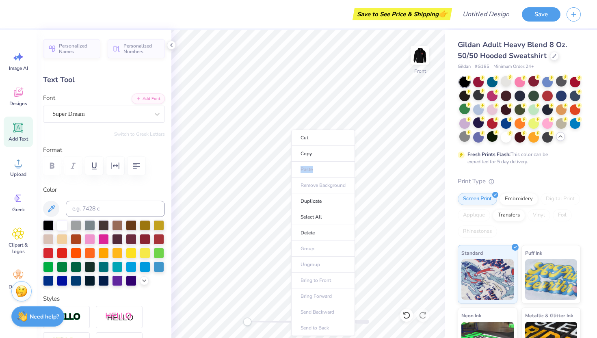
click at [304, 172] on ul "Cut Copy Paste Remove Background Duplicate Select All Delete Group Ungroup Brin…" at bounding box center [323, 233] width 64 height 206
click at [17, 130] on icon at bounding box center [19, 128] width 8 height 8
type textarea "dsp"
type input "4.45"
type input "2.52"
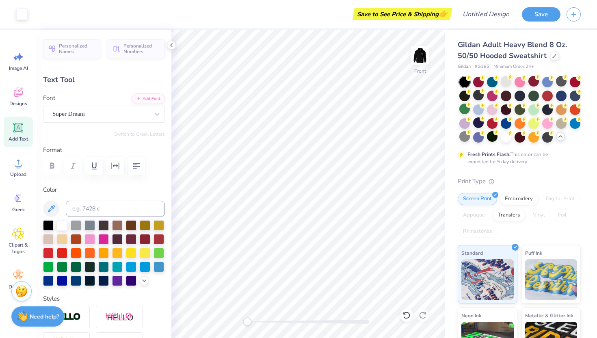
type input "14.74"
type textarea "DSP"
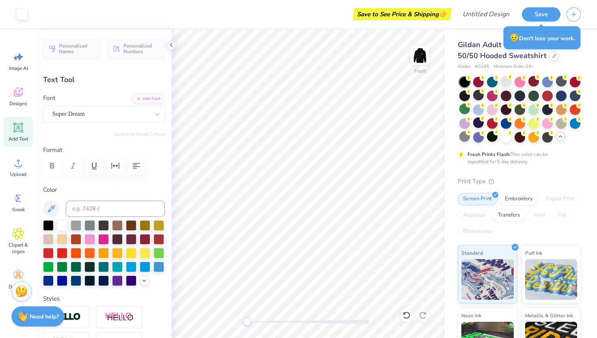
type input "4.87"
type input "1.98"
type input "15.01"
click at [137, 138] on div "Personalized Names Personalized Numbers Text Tool Add Font Font Super Dream Swi…" at bounding box center [104, 184] width 135 height 308
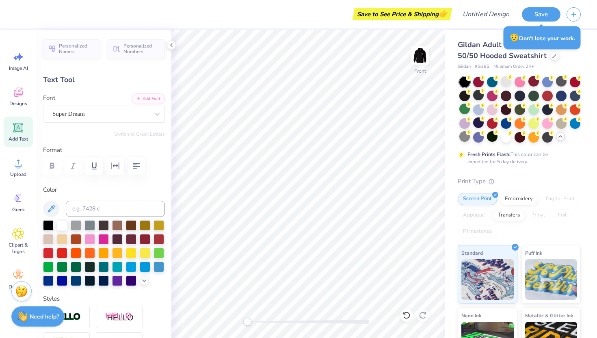
click at [131, 101] on div "Font Super Dream" at bounding box center [104, 107] width 122 height 29
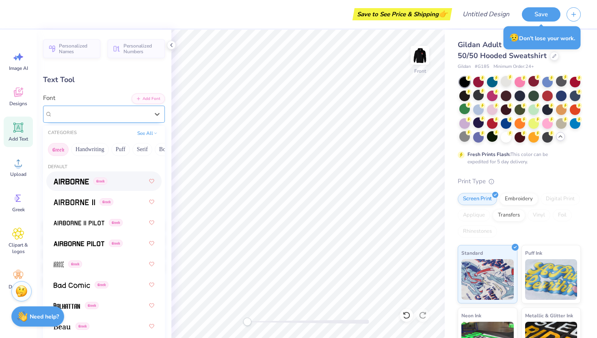
click at [132, 109] on div "Super Dream" at bounding box center [101, 114] width 98 height 13
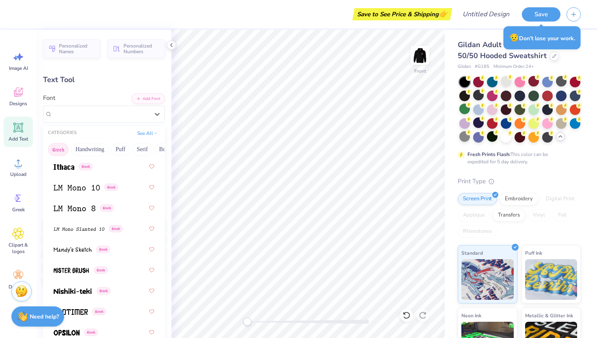
scroll to position [492, 0]
click at [80, 245] on span at bounding box center [73, 249] width 38 height 9
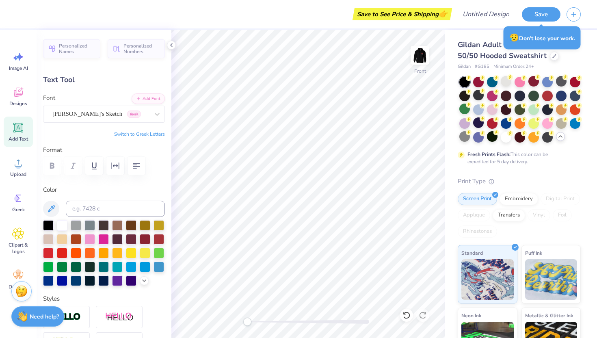
click at [139, 113] on div "Mandy's Sketch Greek" at bounding box center [101, 114] width 98 height 13
click at [117, 98] on div "Font Mandy's Sketch Greek" at bounding box center [104, 107] width 122 height 29
click at [139, 135] on button "Switch to Greek Letters" at bounding box center [139, 134] width 51 height 7
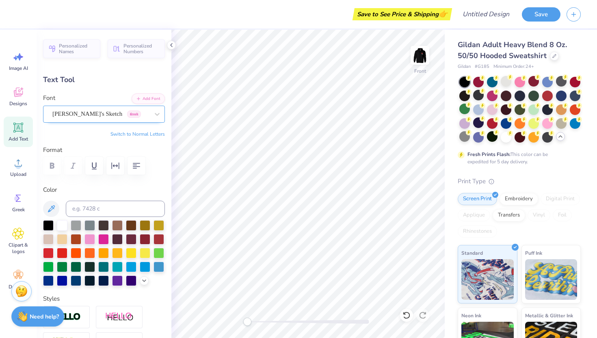
click at [99, 115] on div "Mandy's Sketch Greek" at bounding box center [101, 114] width 98 height 13
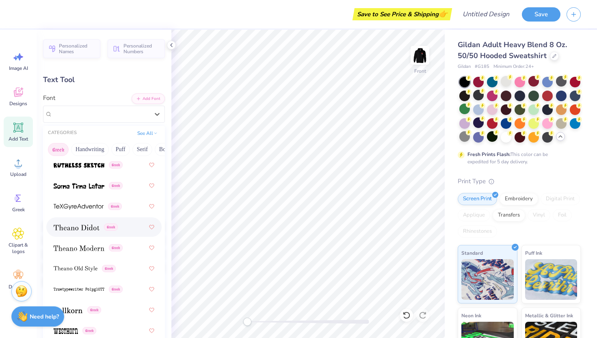
scroll to position [790, 0]
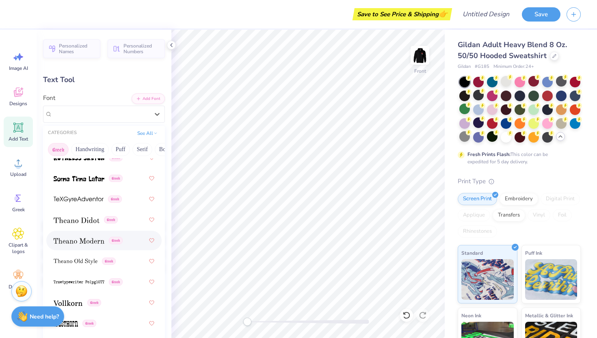
click at [91, 243] on img at bounding box center [79, 241] width 51 height 6
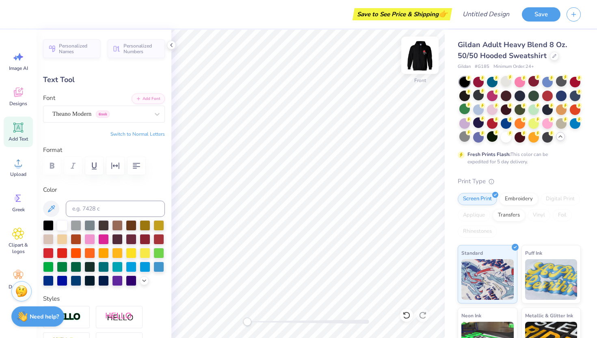
click at [429, 59] on img at bounding box center [420, 55] width 33 height 33
type input "5.88"
type input "2.40"
click at [415, 61] on img at bounding box center [420, 55] width 33 height 33
click at [124, 113] on div "Theano Modern Greek" at bounding box center [101, 114] width 98 height 13
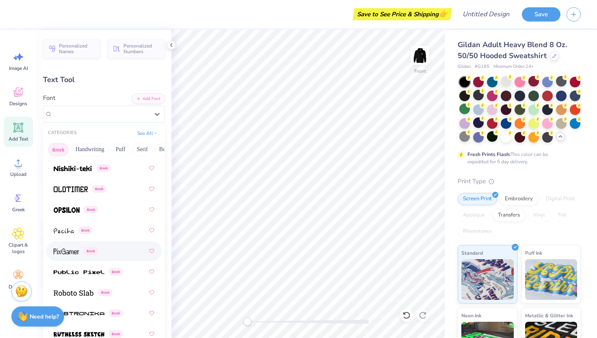
scroll to position [598, 0]
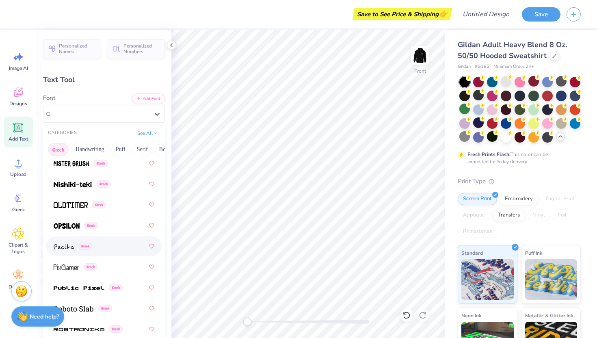
click at [61, 250] on span at bounding box center [64, 246] width 20 height 9
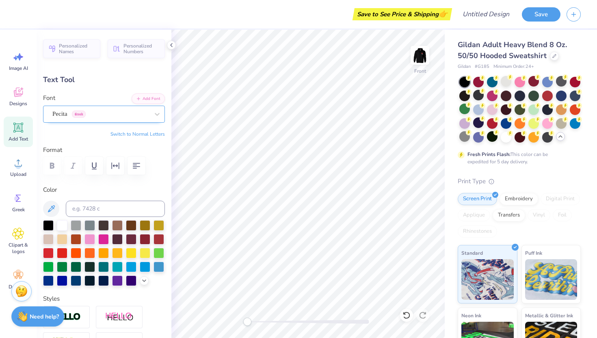
click at [140, 117] on div "Pecita Greek" at bounding box center [101, 114] width 98 height 13
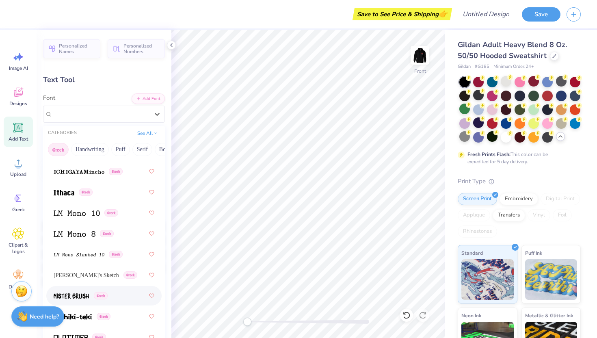
scroll to position [509, 0]
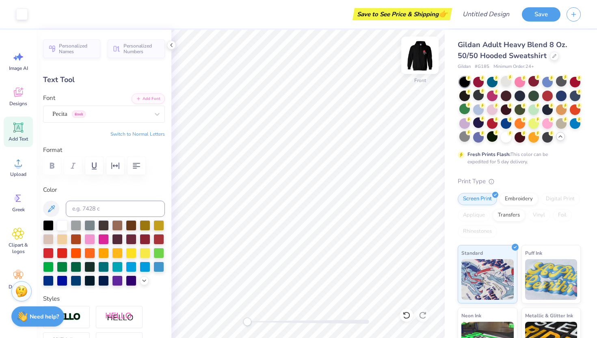
click at [420, 60] on img at bounding box center [420, 55] width 33 height 33
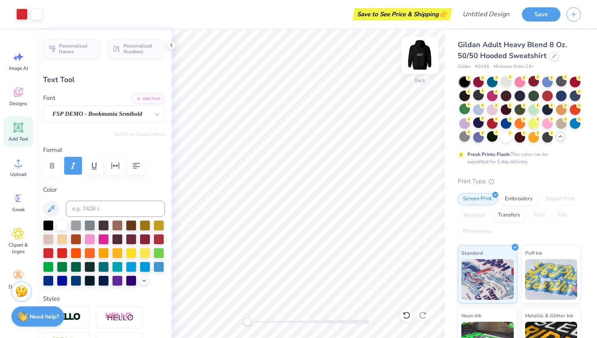
click at [423, 59] on img at bounding box center [420, 55] width 33 height 33
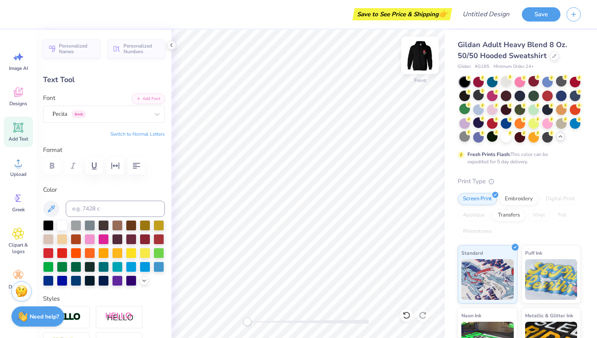
click at [422, 56] on img at bounding box center [420, 55] width 33 height 33
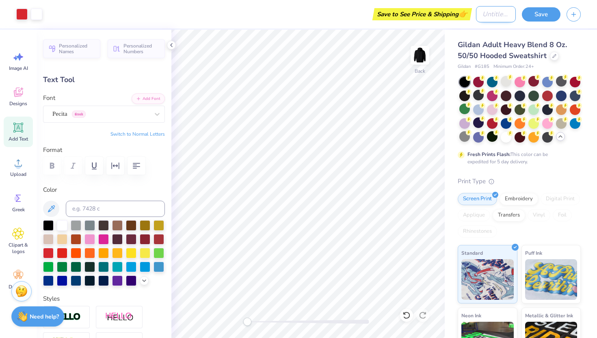
click at [497, 9] on input "Design Title" at bounding box center [496, 14] width 40 height 16
click at [533, 14] on button "Save" at bounding box center [541, 13] width 39 height 14
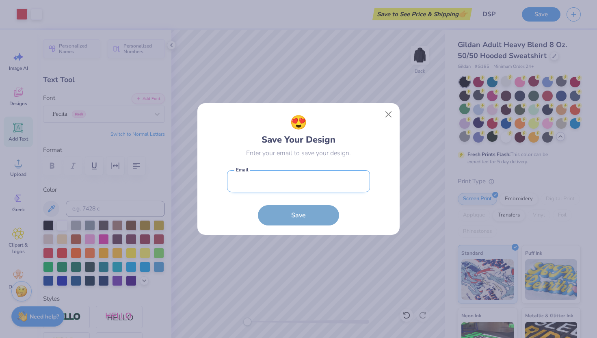
click at [300, 178] on input "email" at bounding box center [298, 181] width 143 height 22
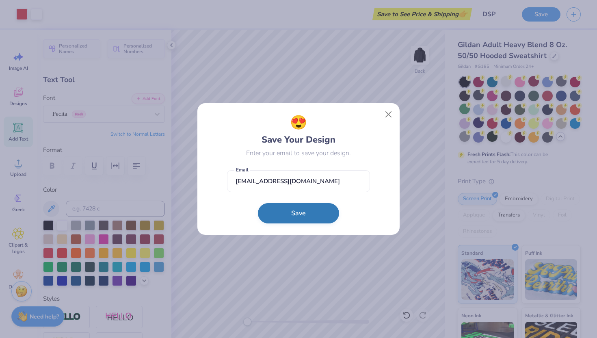
click at [293, 215] on button "Save" at bounding box center [298, 213] width 81 height 20
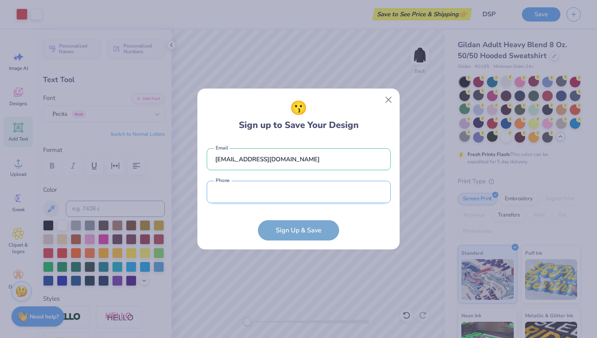
click at [228, 198] on input "tel" at bounding box center [299, 192] width 184 height 22
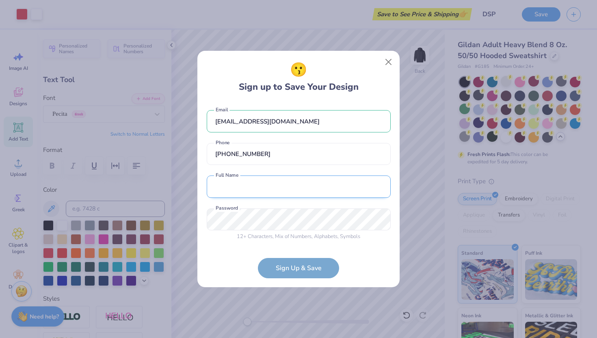
click at [217, 190] on input "text" at bounding box center [299, 187] width 184 height 22
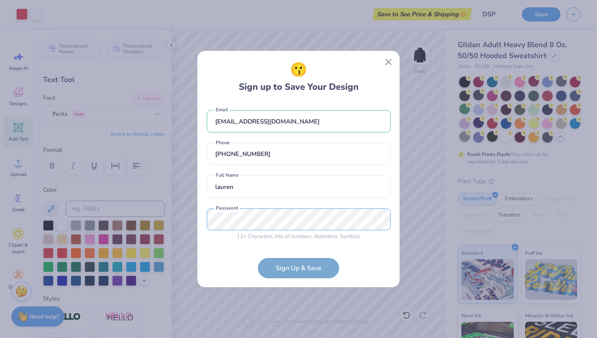
click at [240, 210] on div "lcho2906@gmail.com Email (818) 669-0842 Phone lauren Both first and last name a…" at bounding box center [299, 173] width 184 height 143
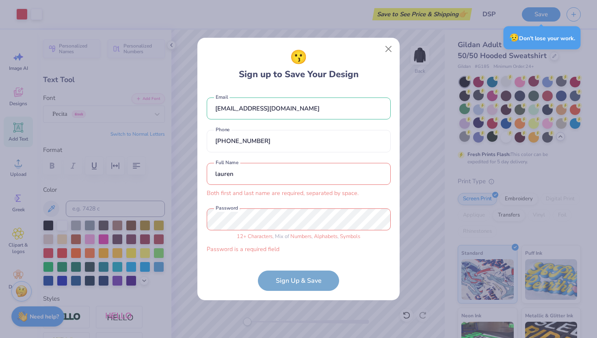
click at [255, 182] on input "lauren" at bounding box center [299, 174] width 184 height 22
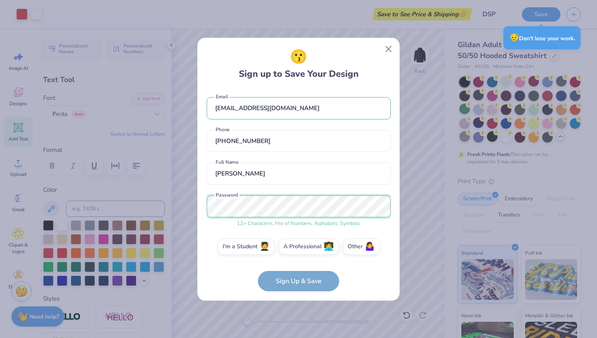
scroll to position [4, 0]
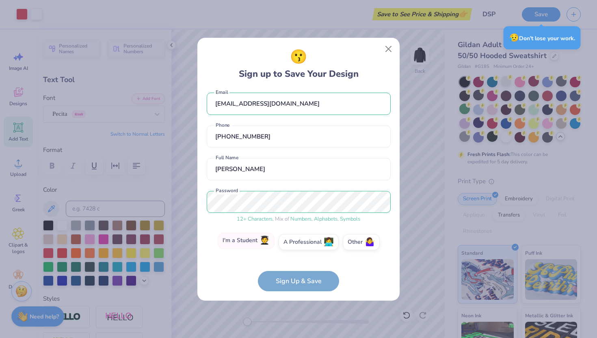
click at [237, 234] on label "I'm a Student 🧑‍🎓" at bounding box center [246, 241] width 57 height 16
click at [296, 246] on input "I'm a Student 🧑‍🎓" at bounding box center [298, 248] width 5 height 5
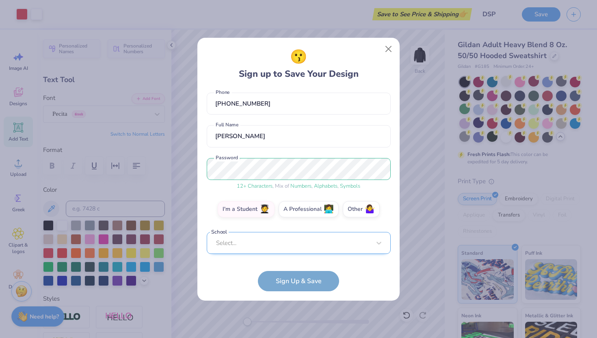
scroll to position [33, 0]
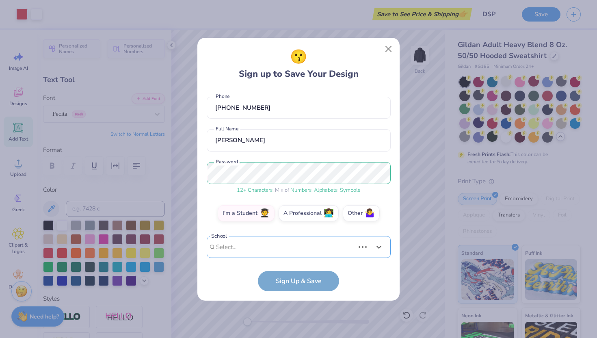
click at [270, 250] on div "Use Up and Down to choose options, press Enter to select the currently focused …" at bounding box center [299, 259] width 184 height 47
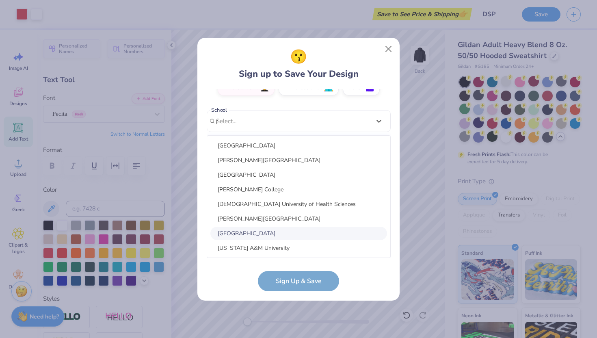
scroll to position [65, 0]
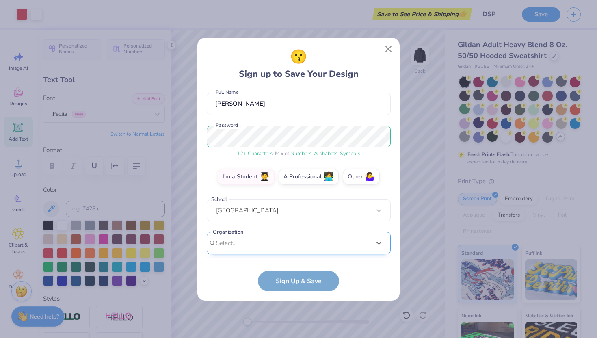
click at [264, 245] on div "option focused, 8 of 15. 15 results available. Use Up and Down to choose option…" at bounding box center [299, 306] width 184 height 148
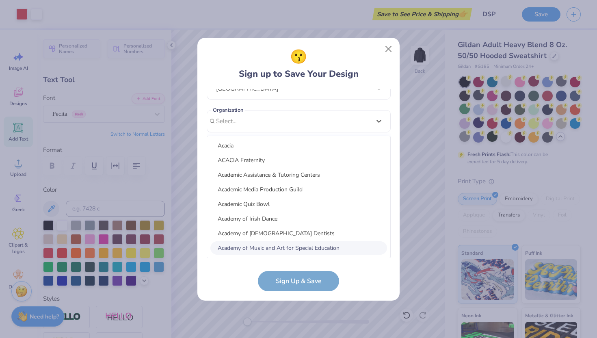
scroll to position [66, 0]
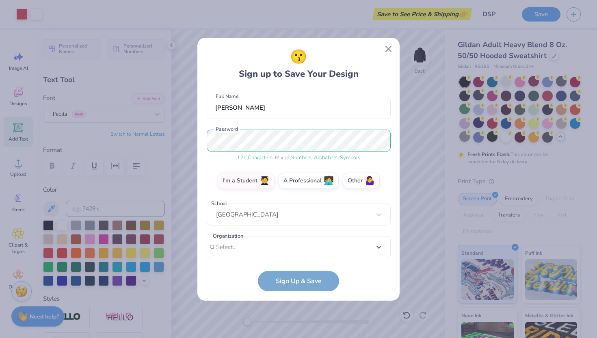
click at [237, 300] on div "😗 Sign up to Save Your Design lcho2906@gmail.com Email (818) 669-0842 Phone lau…" at bounding box center [299, 169] width 202 height 263
click at [273, 282] on form "lcho2906@gmail.com Email (818) 669-0842 Phone lauren cho Full Name 12 + Charact…" at bounding box center [299, 190] width 184 height 202
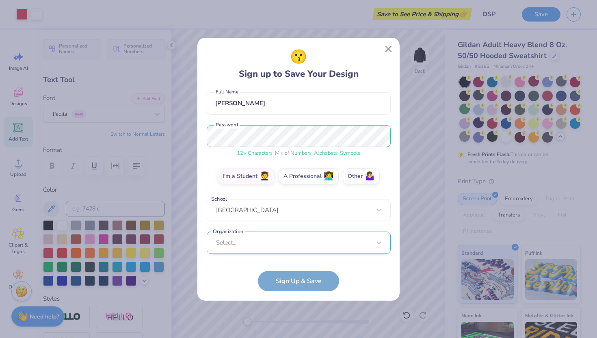
click at [246, 246] on div "Select..." at bounding box center [299, 243] width 184 height 22
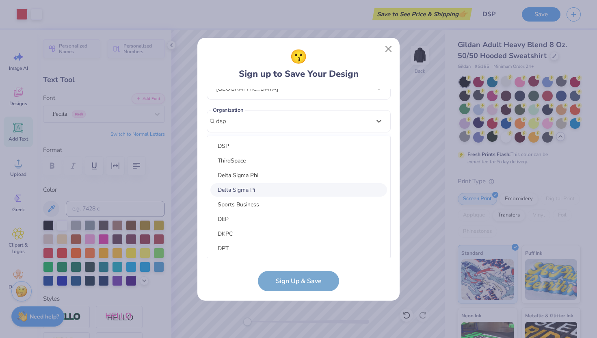
click at [256, 192] on div "Delta Sigma Pi" at bounding box center [299, 189] width 177 height 13
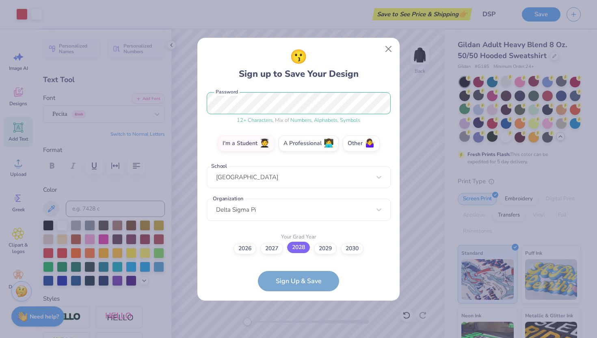
click at [300, 252] on label "2028" at bounding box center [298, 247] width 23 height 11
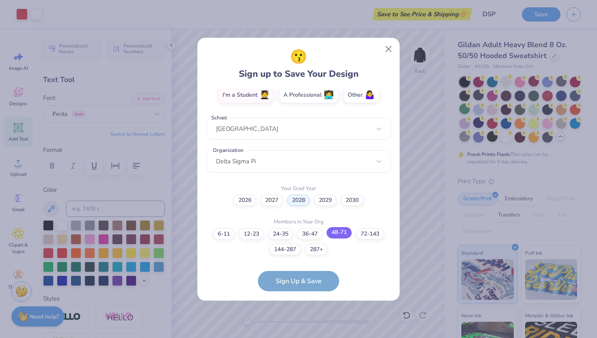
click at [339, 231] on label "48-71" at bounding box center [339, 232] width 25 height 11
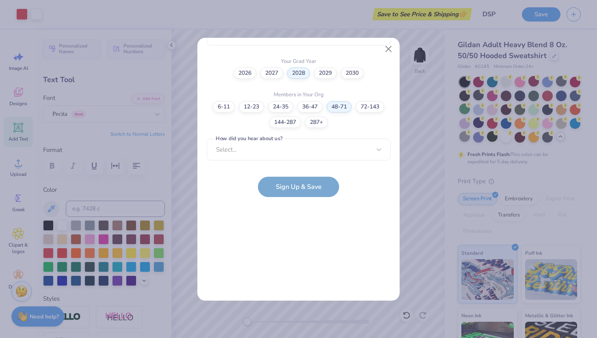
scroll to position [0, 0]
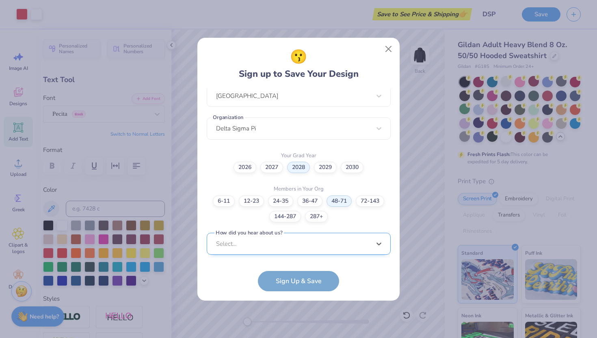
click at [310, 242] on div "option Word of Mouth focused, 8 of 15. 15 results available. Use Up and Down to…" at bounding box center [299, 307] width 184 height 148
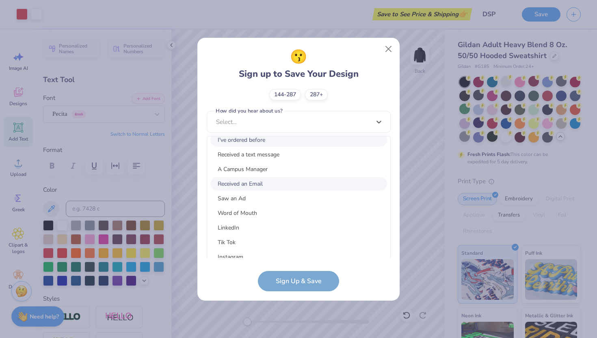
scroll to position [103, 0]
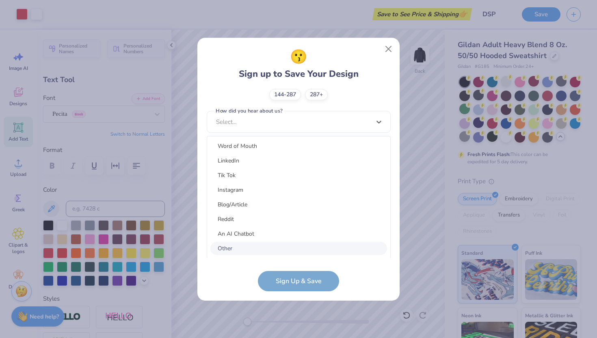
click at [235, 244] on div "Other" at bounding box center [299, 248] width 177 height 13
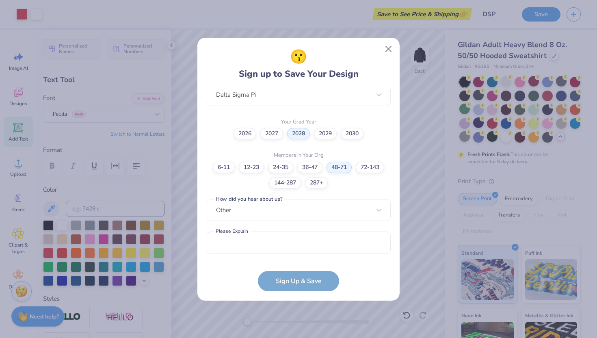
scroll to position [217, 0]
click at [271, 247] on input "text" at bounding box center [299, 244] width 184 height 22
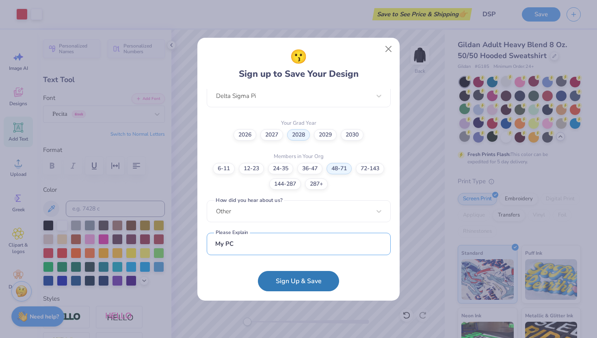
click at [258, 271] on button "Sign Up & Save" at bounding box center [298, 281] width 81 height 20
